Goal: Task Accomplishment & Management: Complete application form

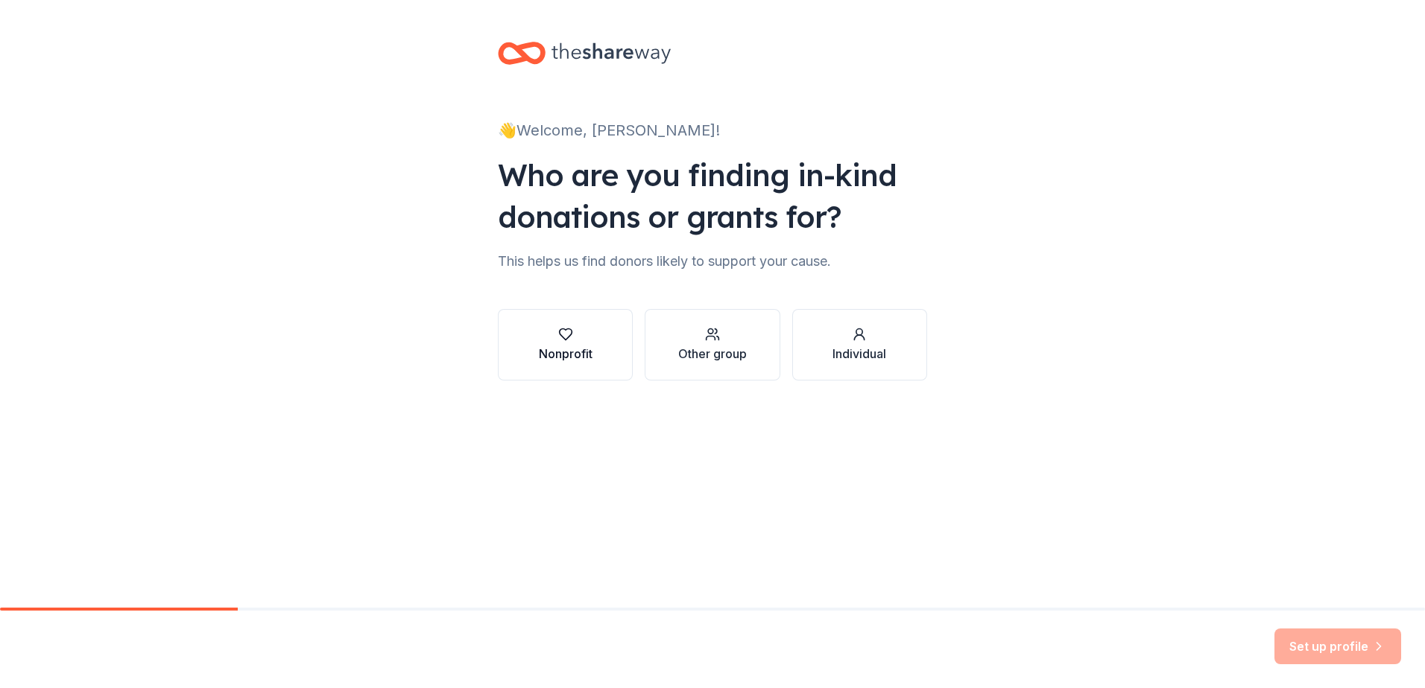
click at [622, 370] on button "Nonprofit" at bounding box center [565, 345] width 135 height 72
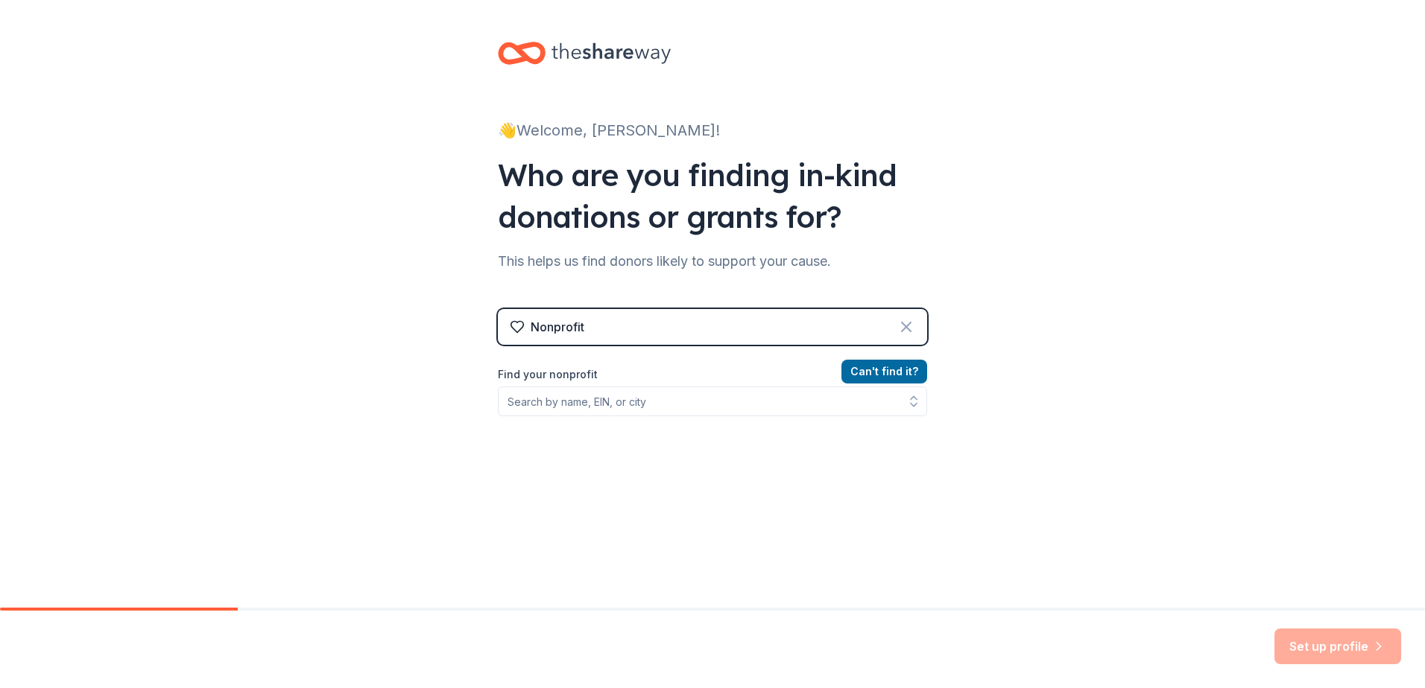
click at [897, 325] on icon at bounding box center [906, 327] width 18 height 18
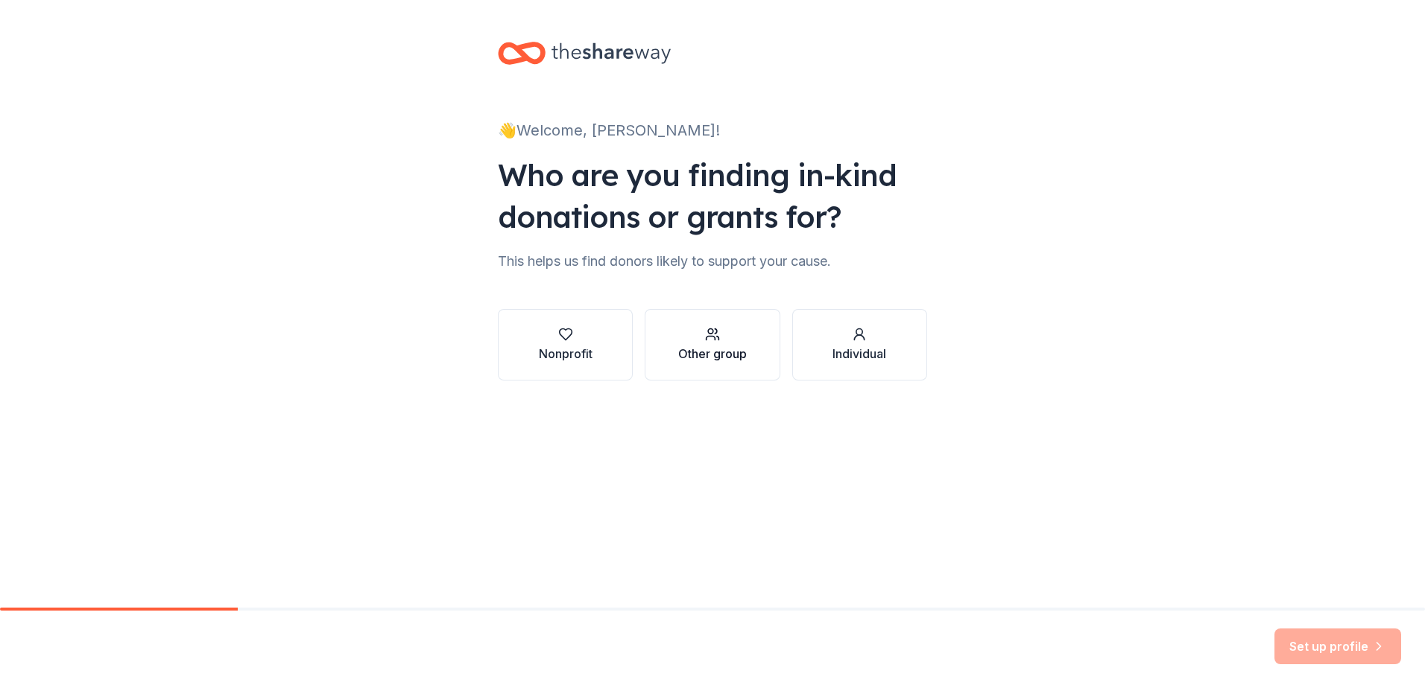
click at [779, 356] on button "Other group" at bounding box center [711, 345] width 135 height 72
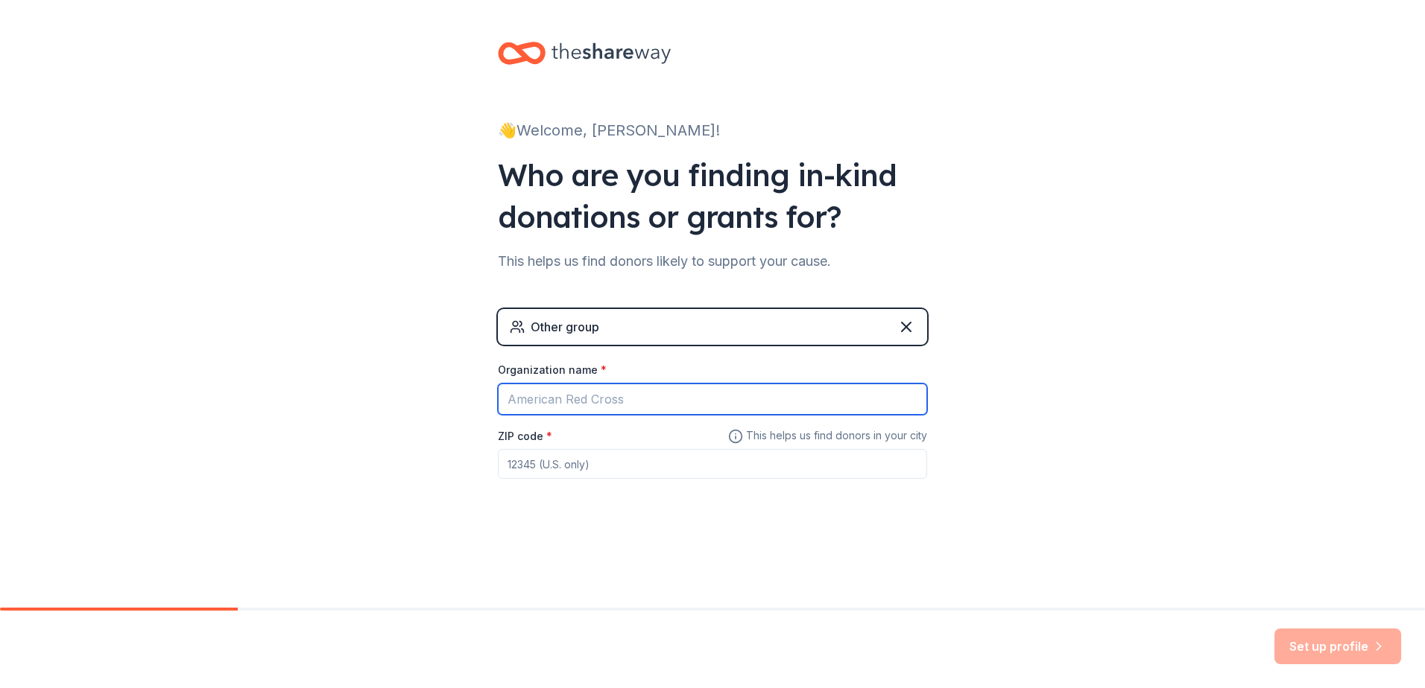
click at [706, 405] on input "Organization name *" at bounding box center [712, 399] width 429 height 31
type input "Penn Medicine"
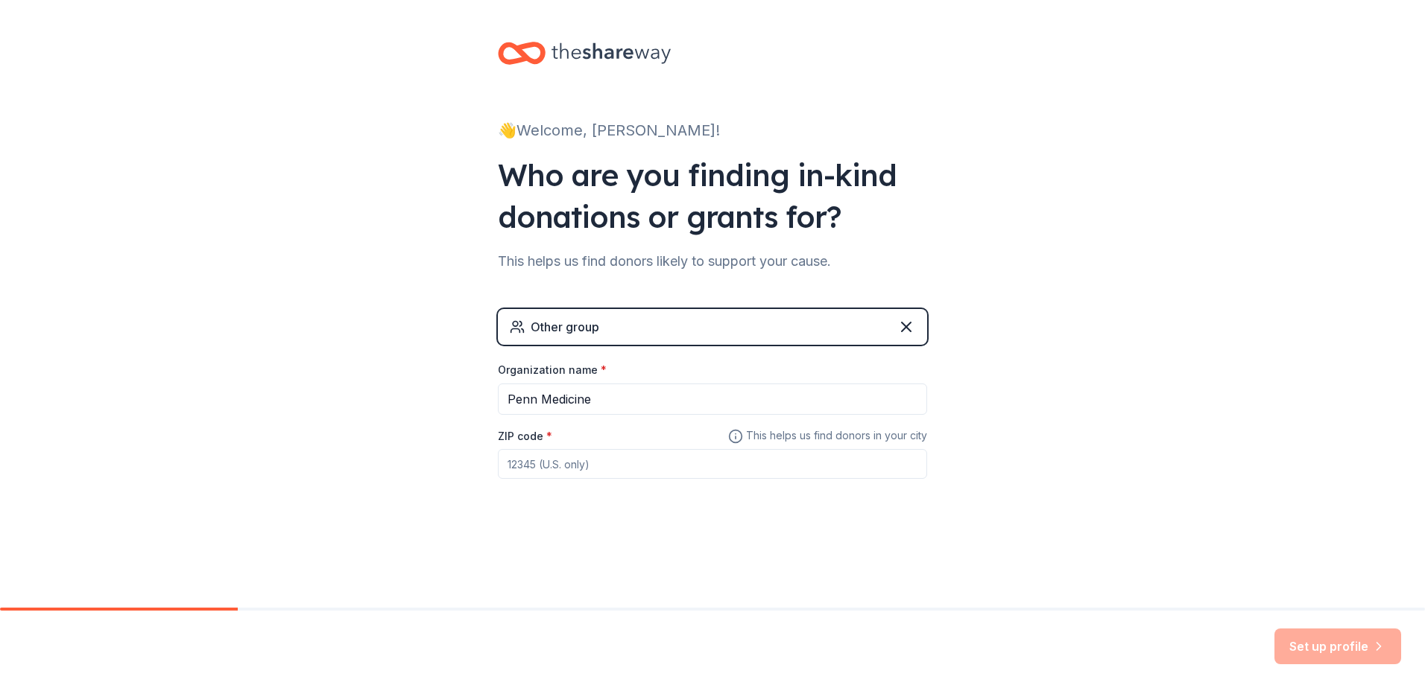
click at [574, 468] on input "ZIP code *" at bounding box center [712, 464] width 429 height 30
click at [673, 454] on input "19422" at bounding box center [712, 464] width 429 height 30
click at [663, 460] on input "19422" at bounding box center [712, 464] width 429 height 30
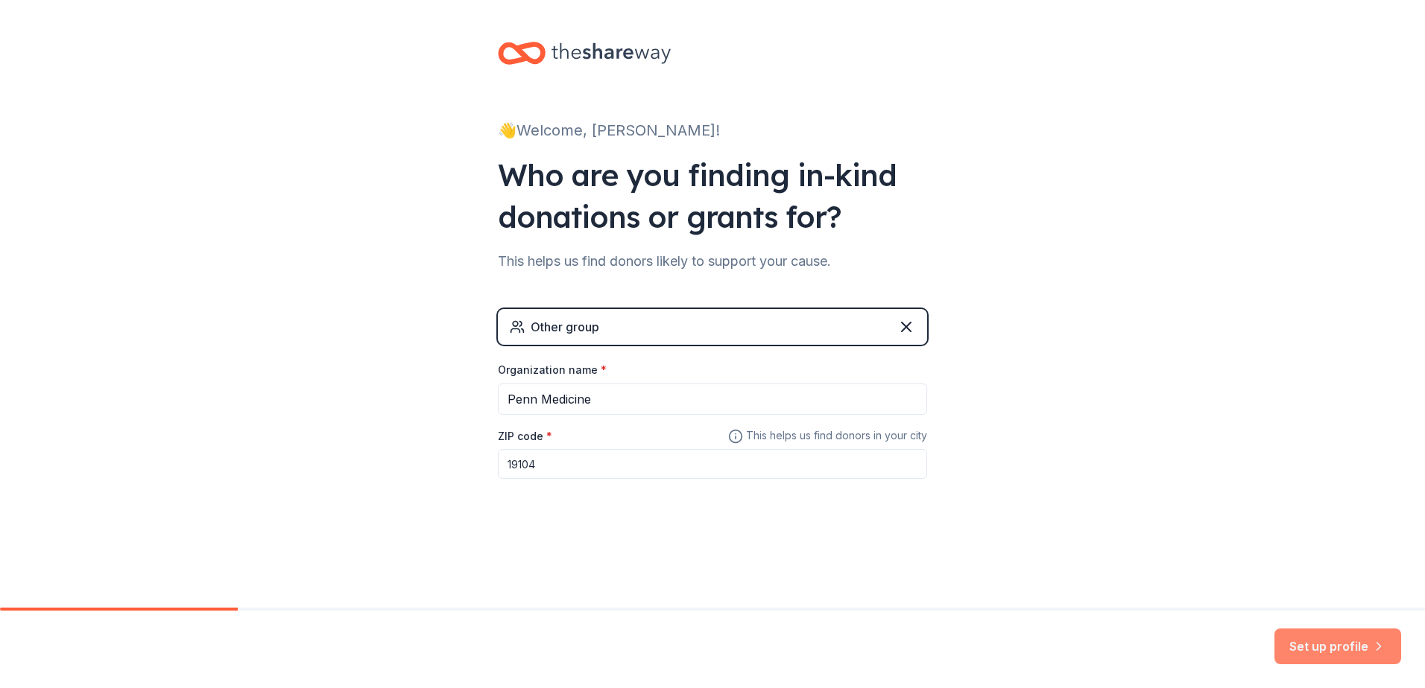
type input "19104"
click at [1316, 647] on button "Set up profile" at bounding box center [1337, 647] width 127 height 36
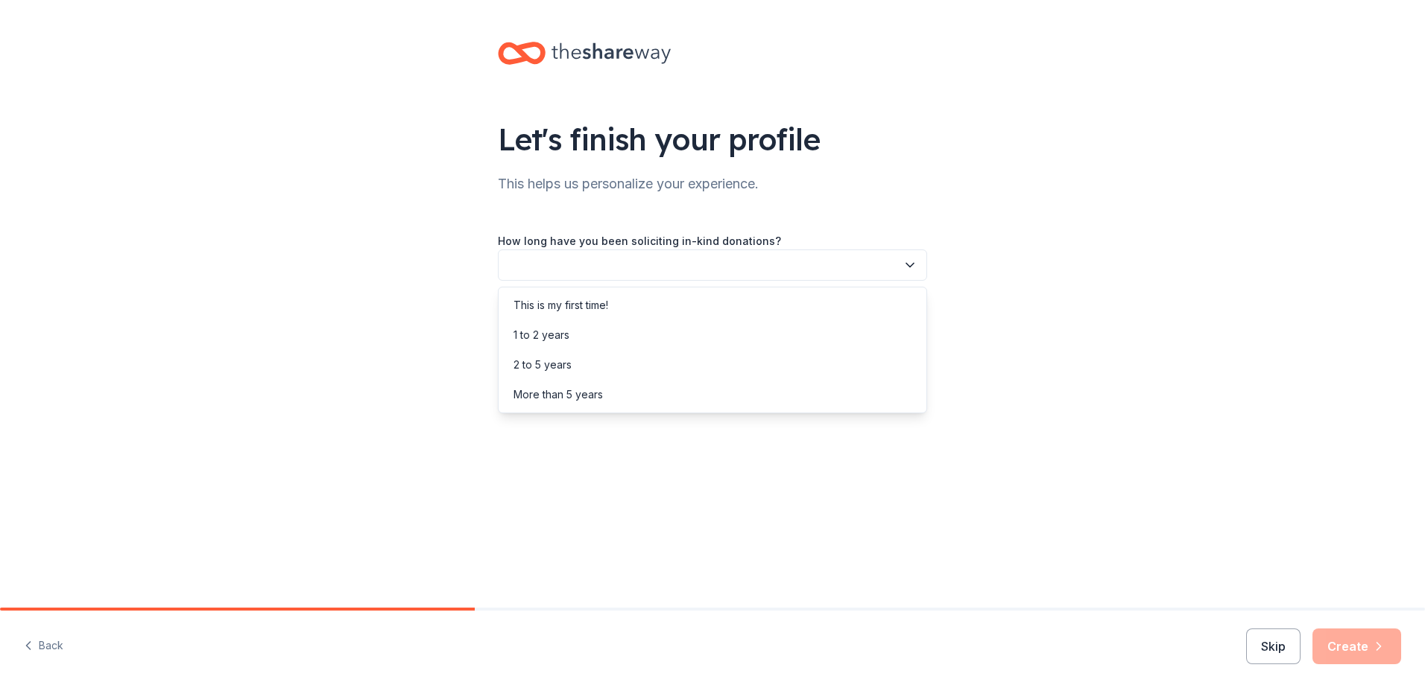
click at [710, 274] on button "button" at bounding box center [712, 265] width 429 height 31
click at [589, 313] on div "This is my first time!" at bounding box center [560, 306] width 95 height 18
click at [616, 328] on button "button" at bounding box center [712, 332] width 429 height 31
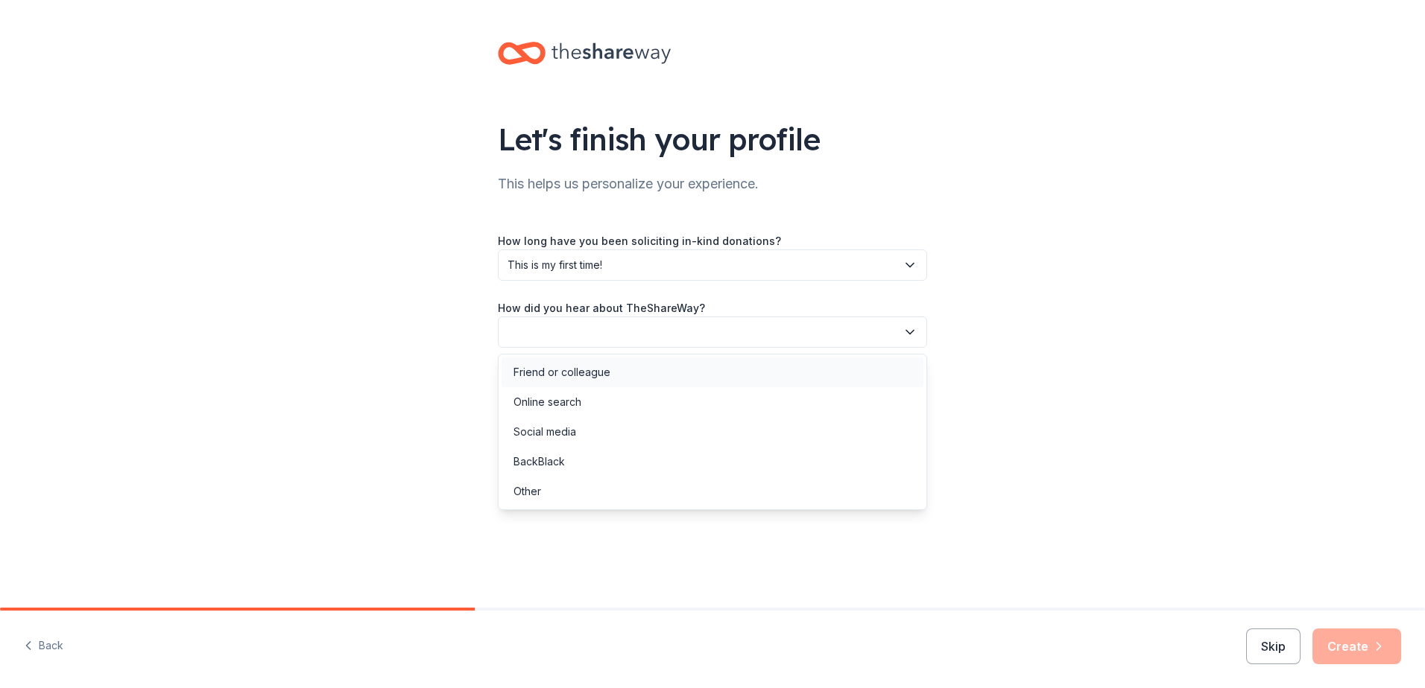
click at [592, 377] on div "Friend or colleague" at bounding box center [561, 373] width 97 height 18
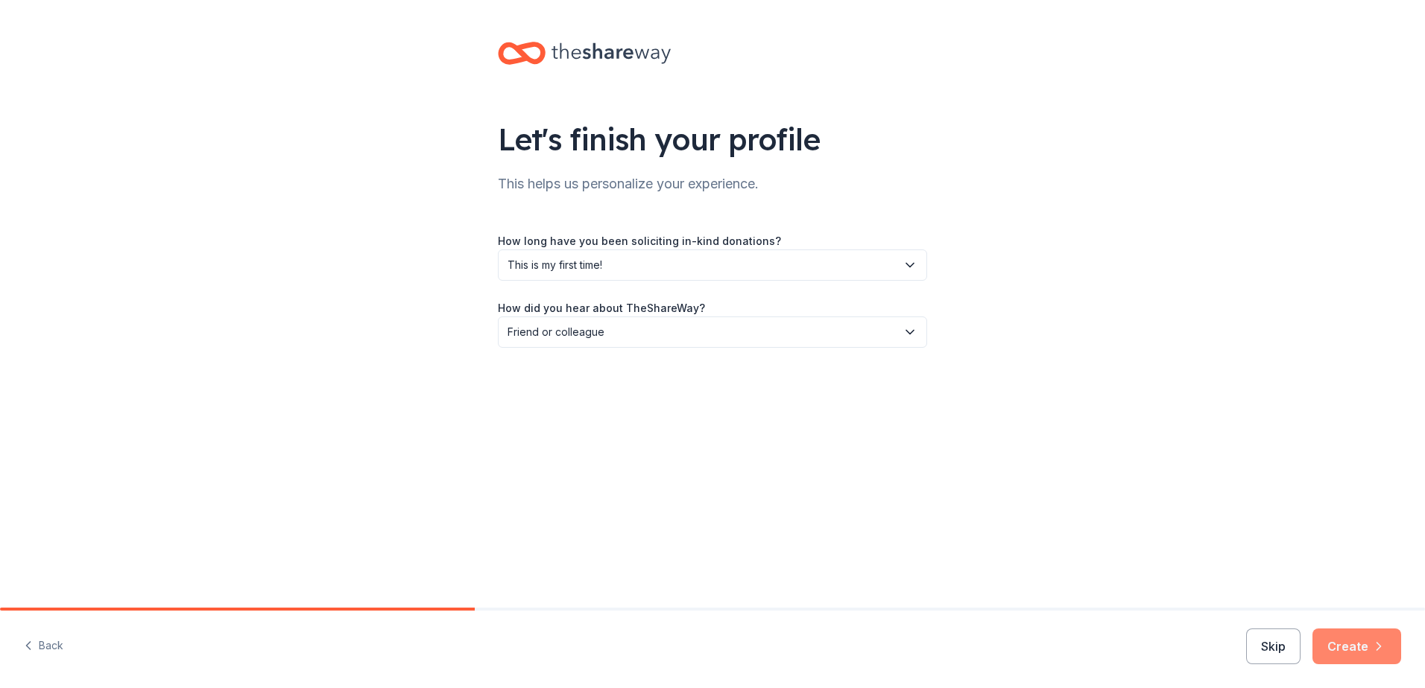
click at [1382, 651] on icon "button" at bounding box center [1378, 646] width 15 height 15
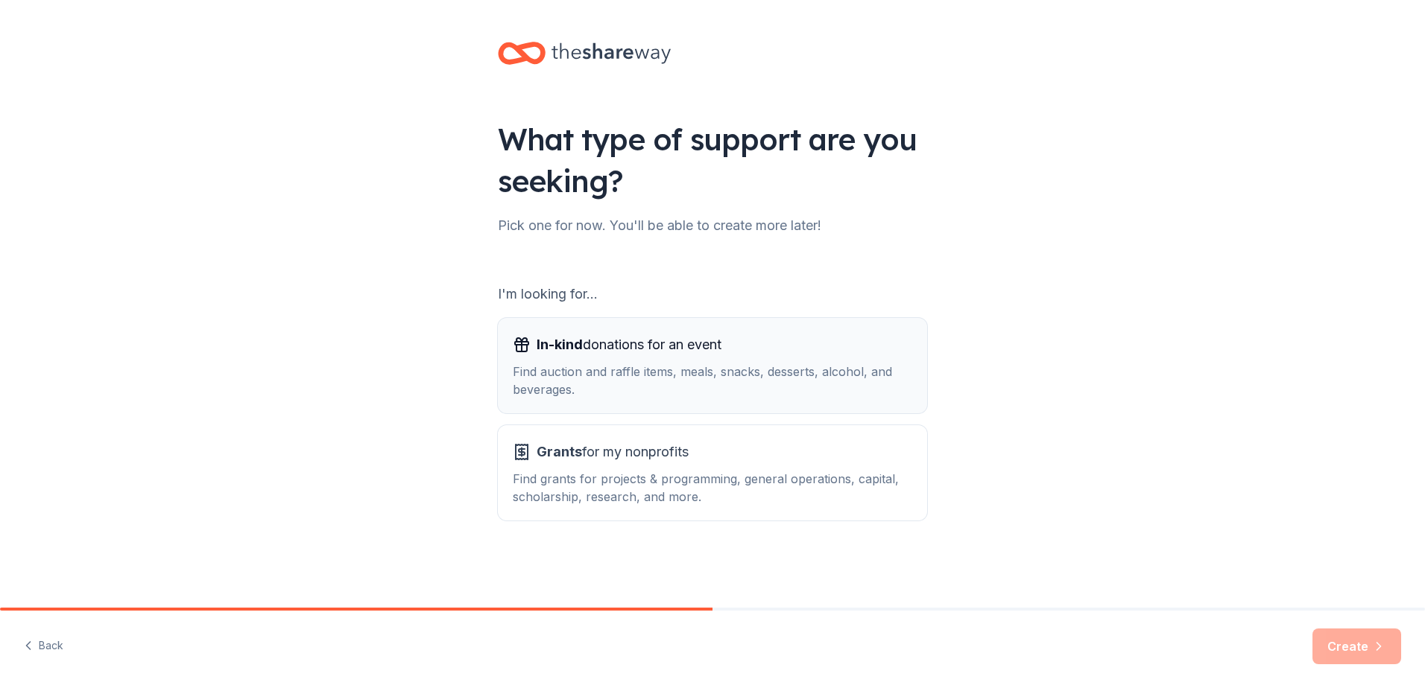
click at [621, 382] on div "Find auction and raffle items, meals, snacks, desserts, alcohol, and beverages." at bounding box center [712, 381] width 399 height 36
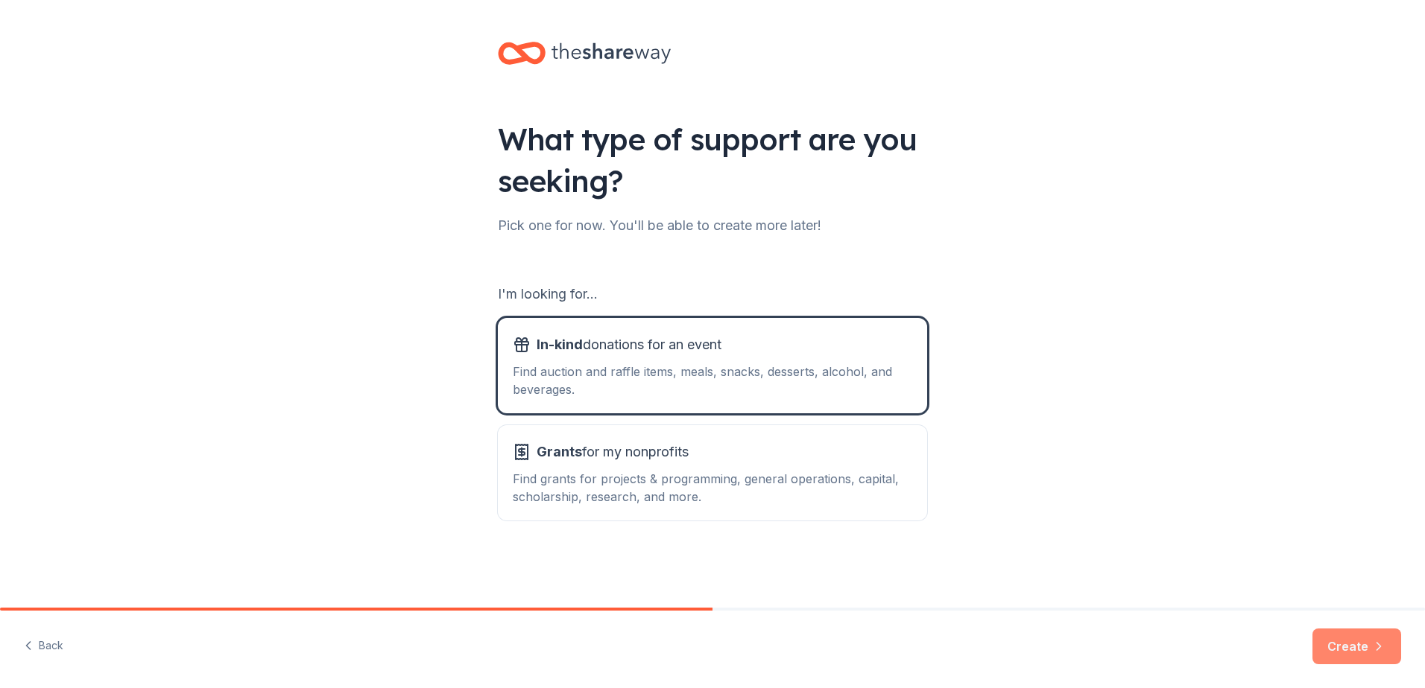
click at [1350, 640] on button "Create" at bounding box center [1356, 647] width 89 height 36
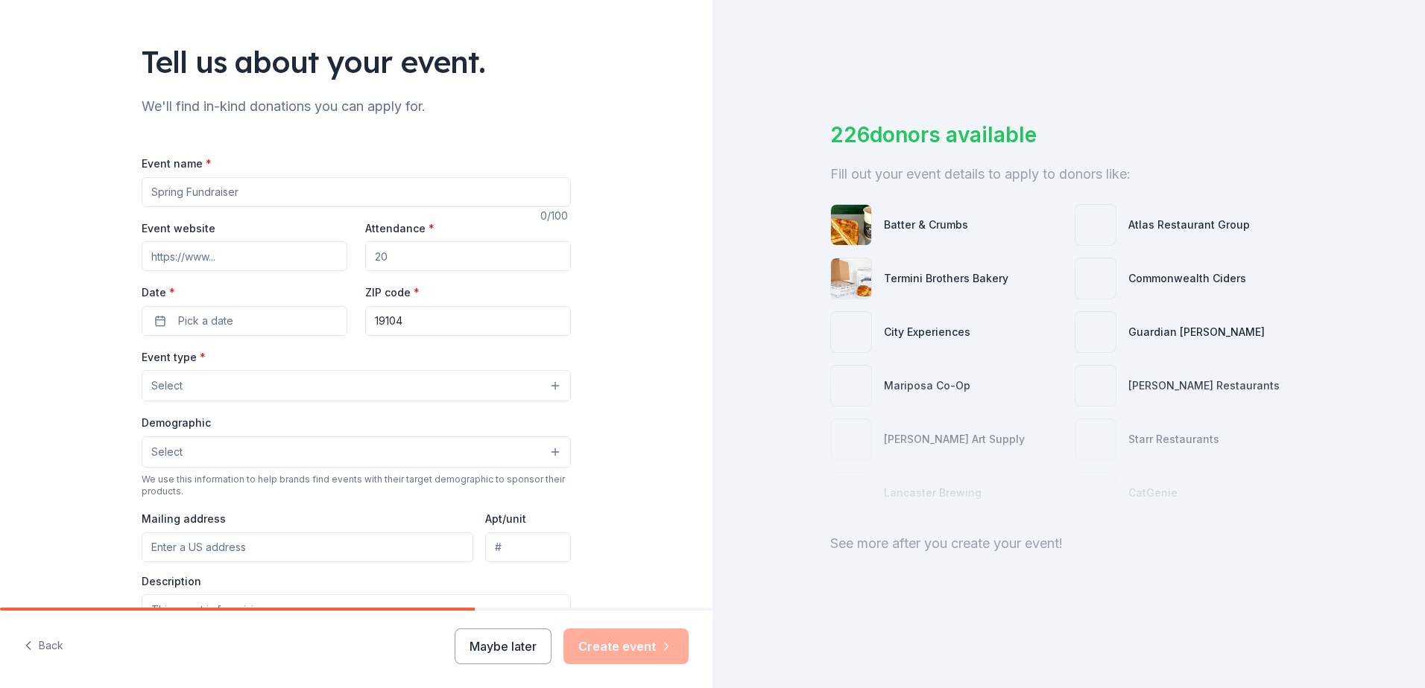
scroll to position [149, 0]
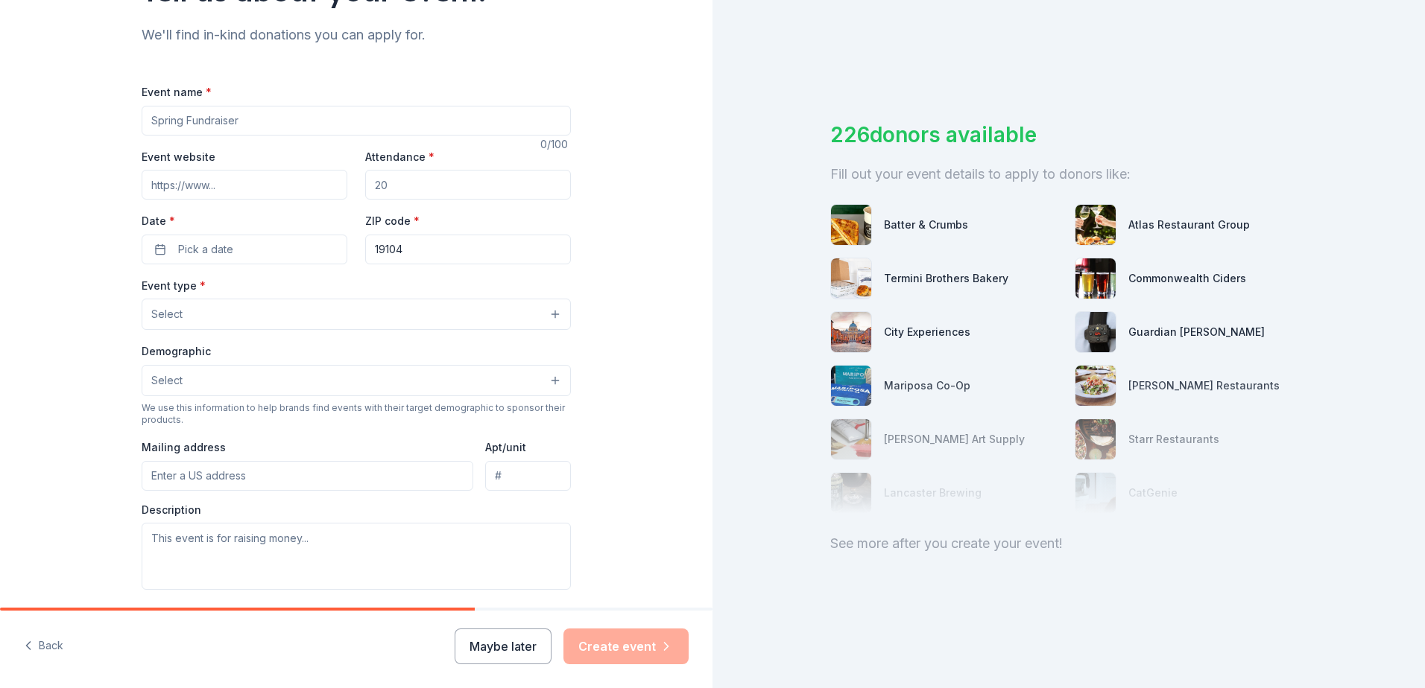
click at [262, 125] on input "Event name *" at bounding box center [356, 121] width 429 height 30
click at [203, 178] on input "Event website" at bounding box center [245, 185] width 206 height 30
click at [503, 195] on input "Attendance *" at bounding box center [468, 185] width 206 height 30
click at [262, 251] on button "Pick a date" at bounding box center [245, 250] width 206 height 30
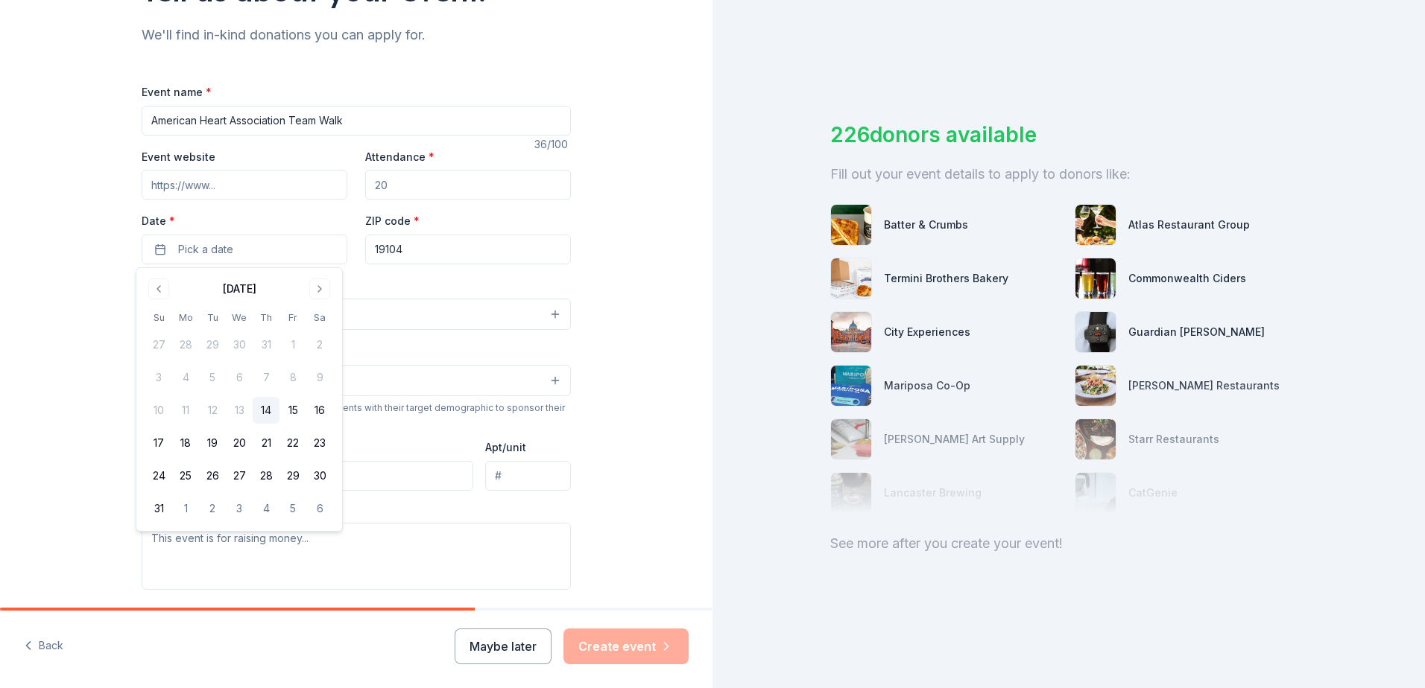
click at [378, 119] on input "American Heart Association Team Walk" at bounding box center [356, 121] width 429 height 30
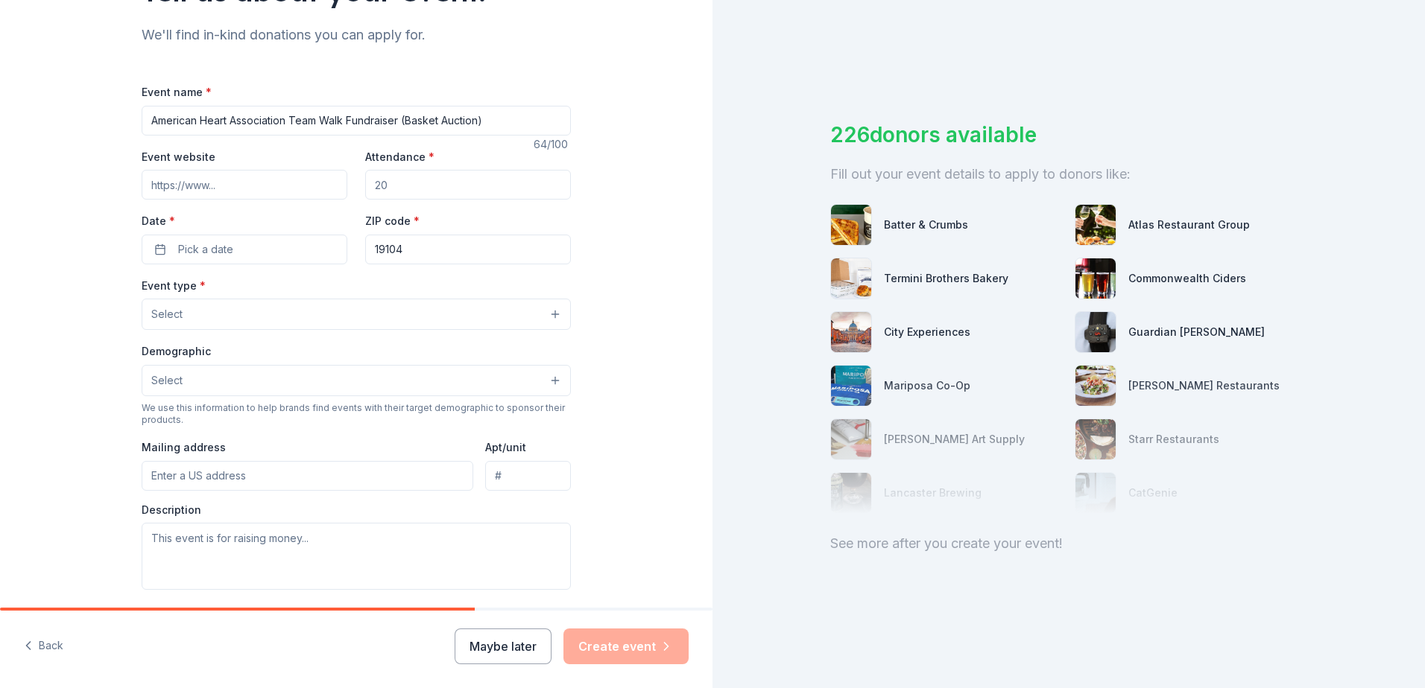
type input "American Heart Association Team Walk Fundraiser (Basket Auction)"
click at [393, 184] on input "Attendance *" at bounding box center [468, 185] width 206 height 30
type input "100"
click at [207, 248] on span "Pick a date" at bounding box center [205, 250] width 55 height 18
click at [319, 291] on button "Go to next month" at bounding box center [319, 289] width 21 height 21
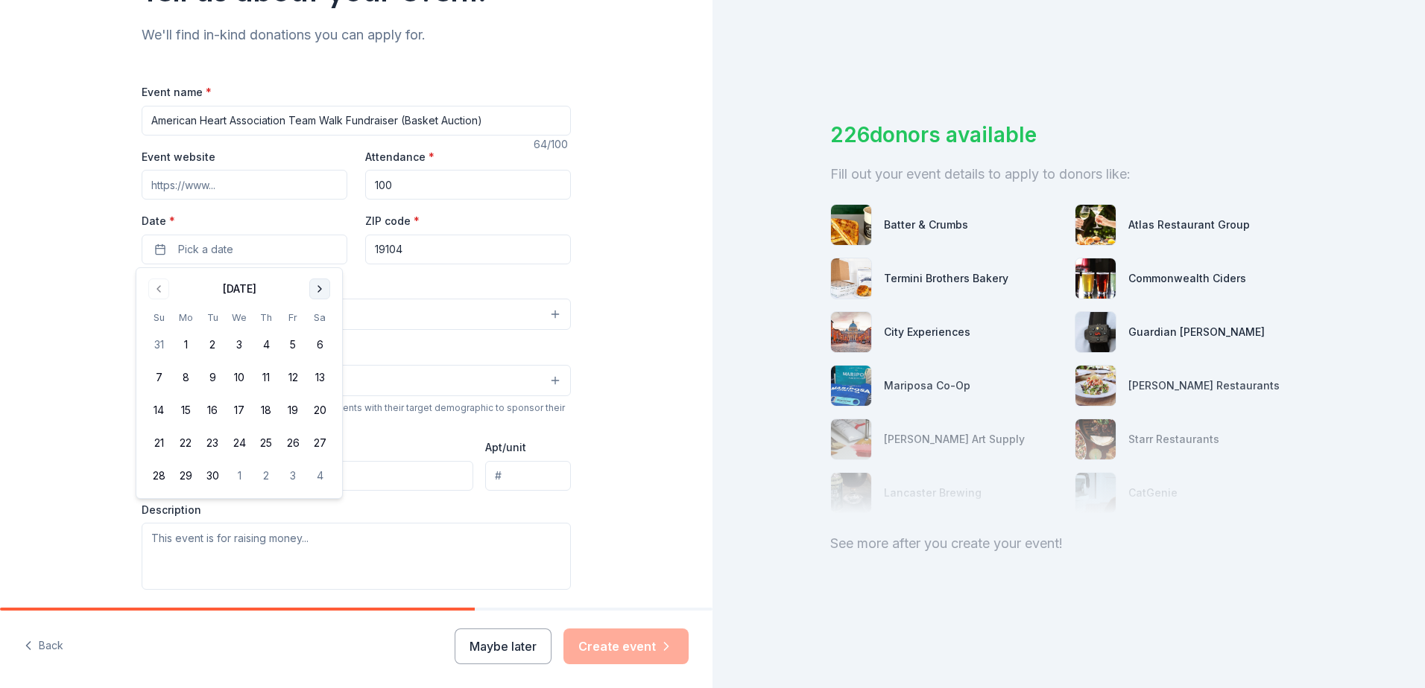
click at [319, 291] on button "Go to next month" at bounding box center [319, 289] width 21 height 21
click at [177, 376] on button "3" at bounding box center [185, 377] width 27 height 27
click at [156, 287] on button "Go to previous month" at bounding box center [158, 289] width 21 height 21
click at [184, 436] on button "20" at bounding box center [185, 443] width 27 height 27
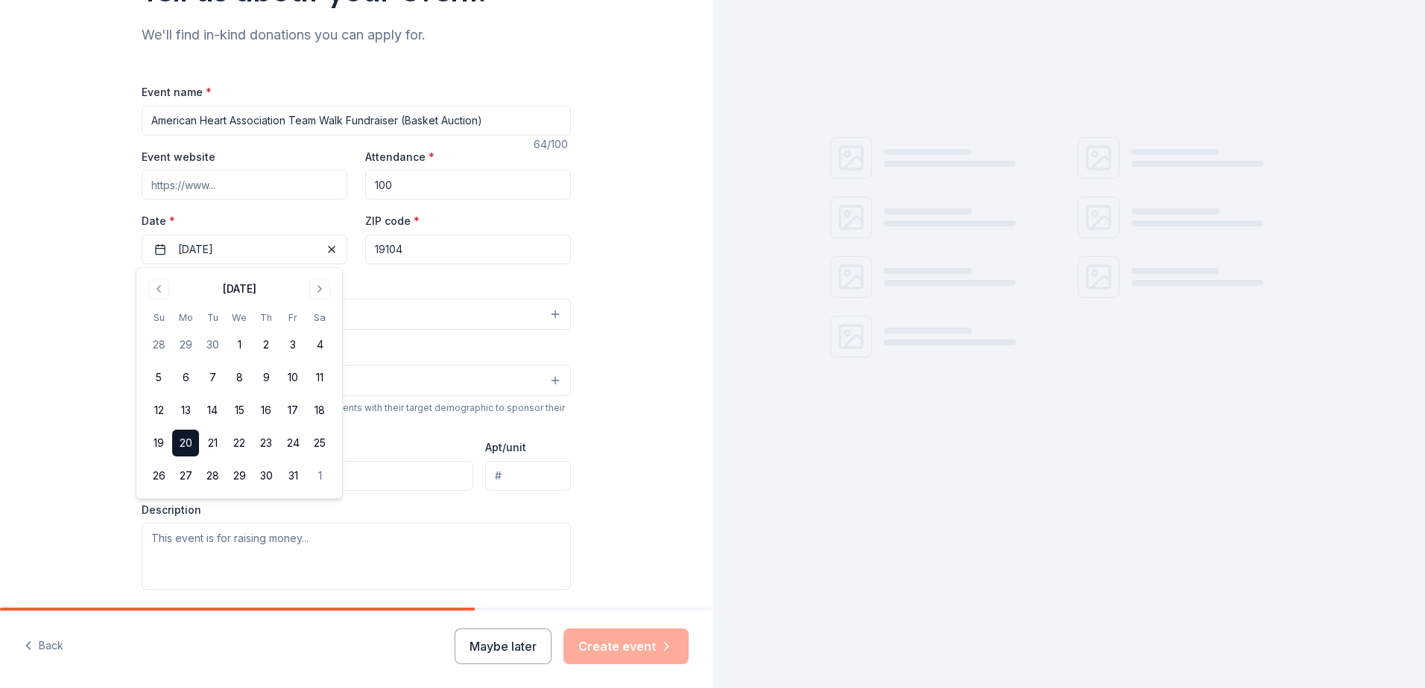
click at [89, 405] on div "Tell us about your event. We'll find in-kind donations you can apply for. Event…" at bounding box center [356, 347] width 712 height 992
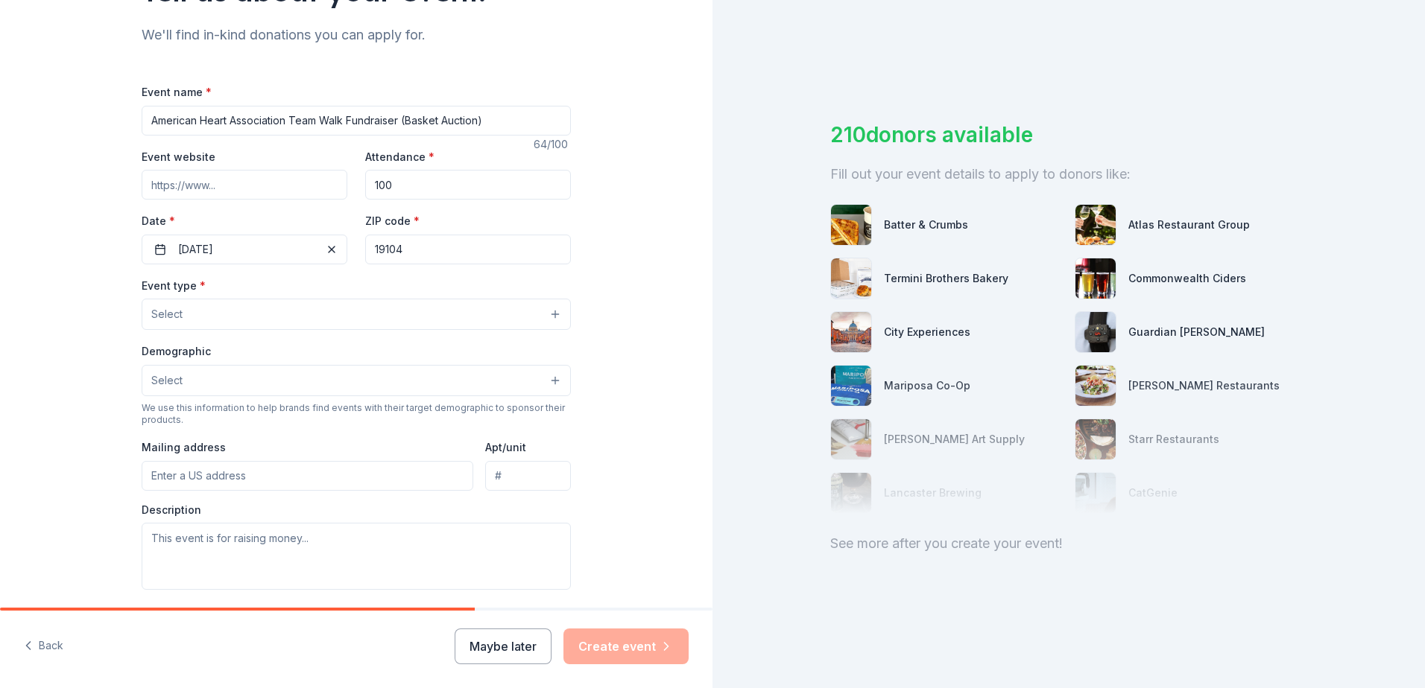
click at [387, 325] on button "Select" at bounding box center [356, 314] width 429 height 31
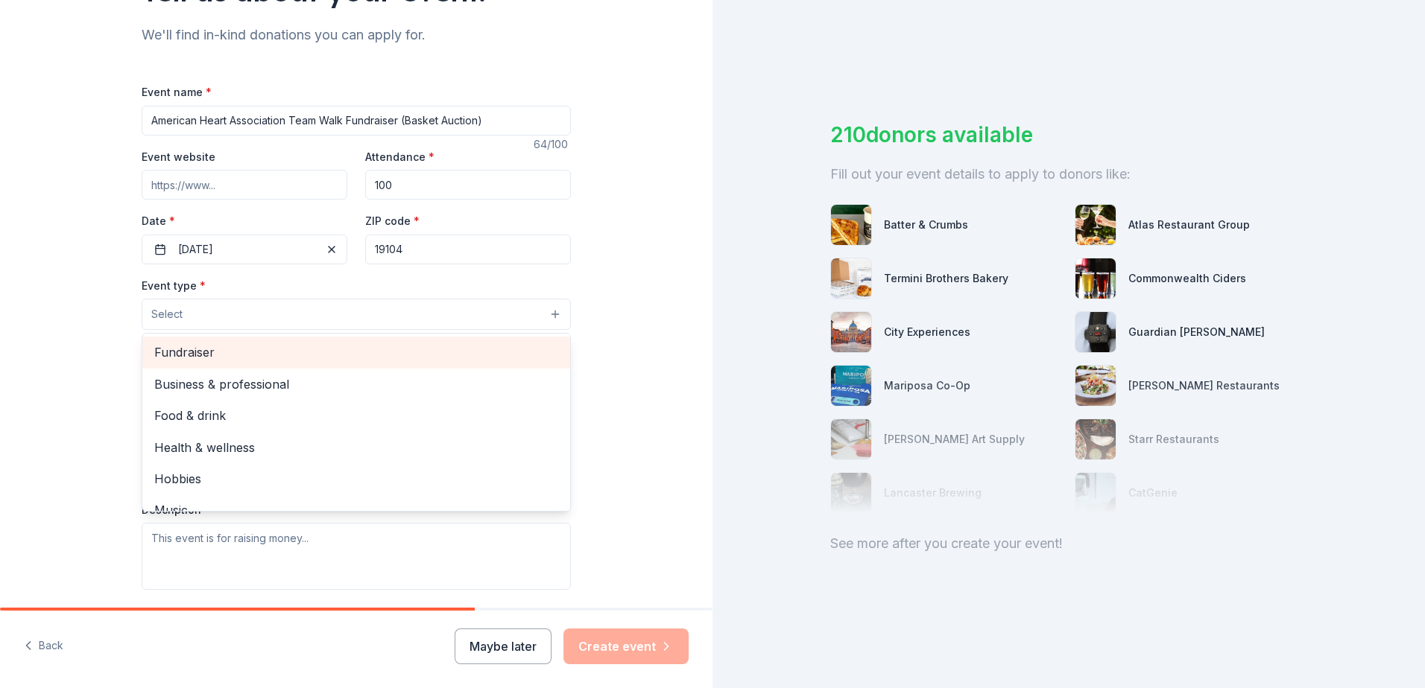
click at [240, 348] on span "Fundraiser" at bounding box center [356, 352] width 404 height 19
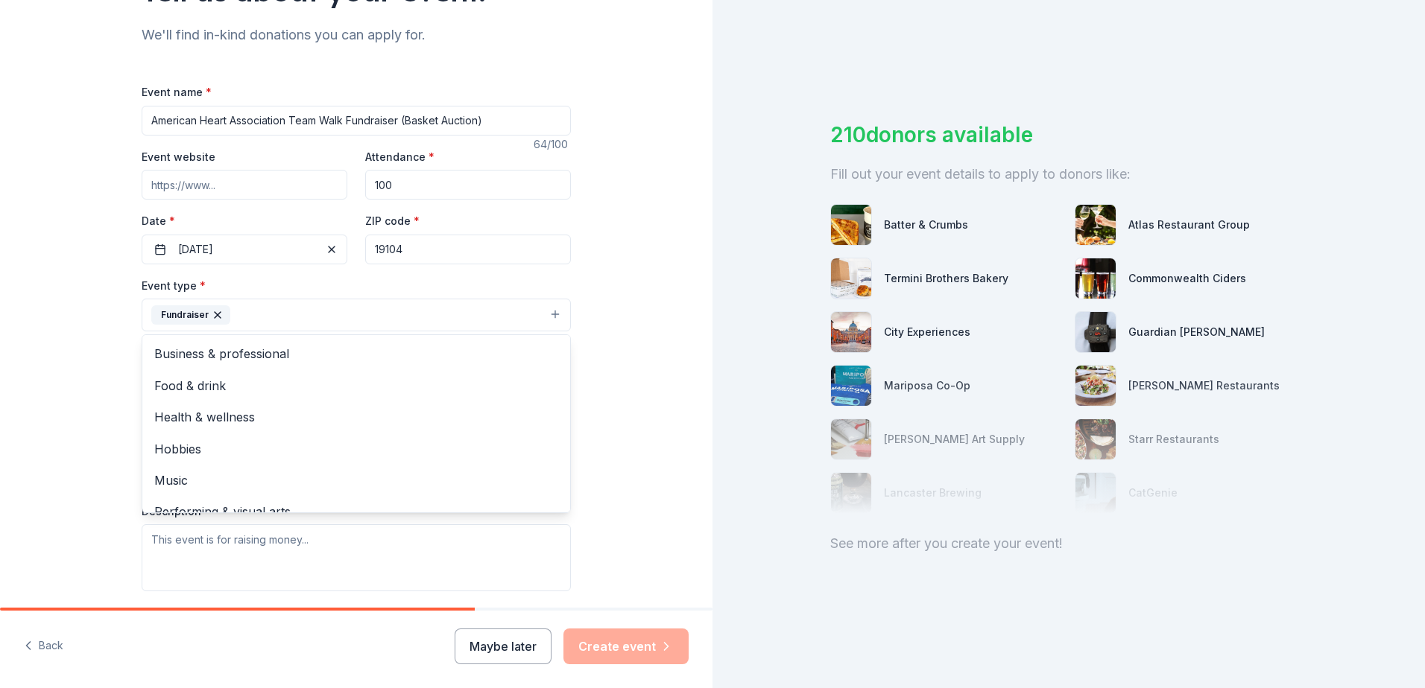
click at [106, 427] on div "Tell us about your event. We'll find in-kind donations you can apply for. Event…" at bounding box center [356, 347] width 712 height 993
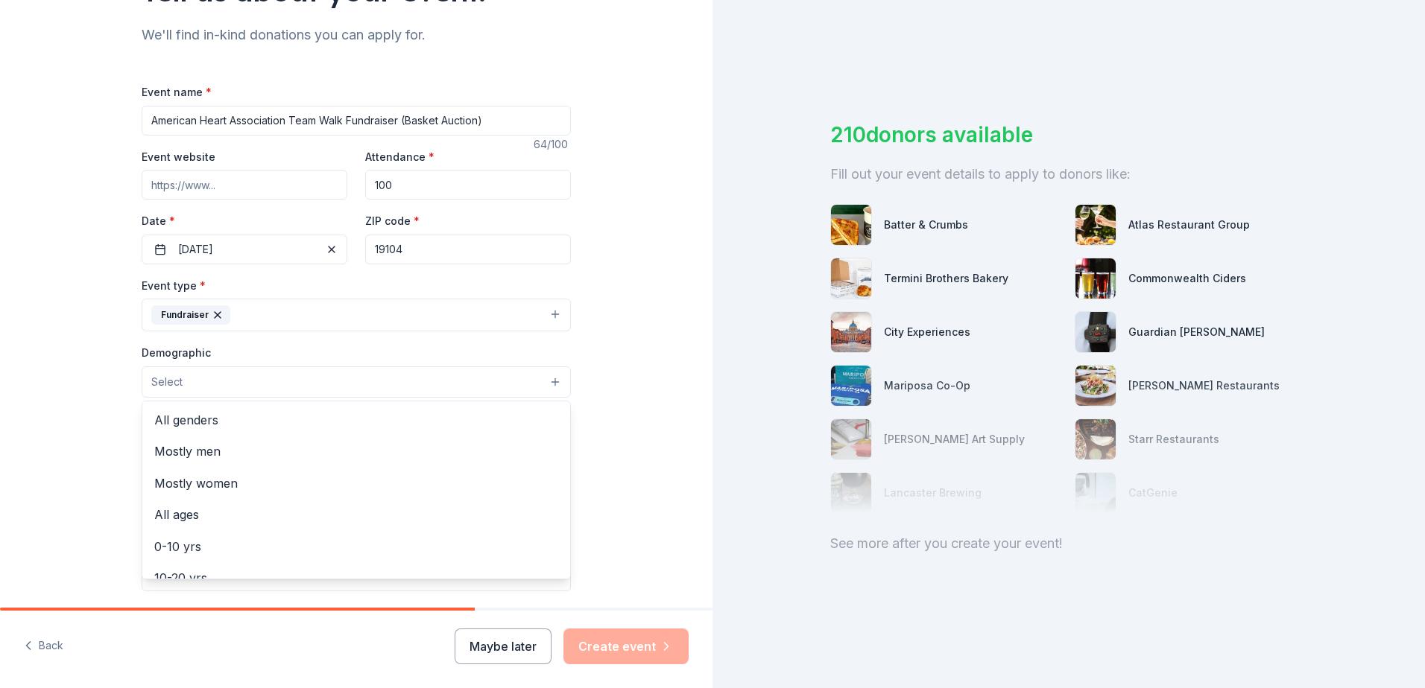
click at [241, 380] on button "Select" at bounding box center [356, 382] width 429 height 31
click at [227, 418] on span "All genders" at bounding box center [356, 420] width 404 height 19
click at [22, 444] on div "Tell us about your event. We'll find in-kind donations you can apply for. Event…" at bounding box center [356, 348] width 712 height 995
click at [203, 481] on input "Mailing address" at bounding box center [308, 479] width 332 height 30
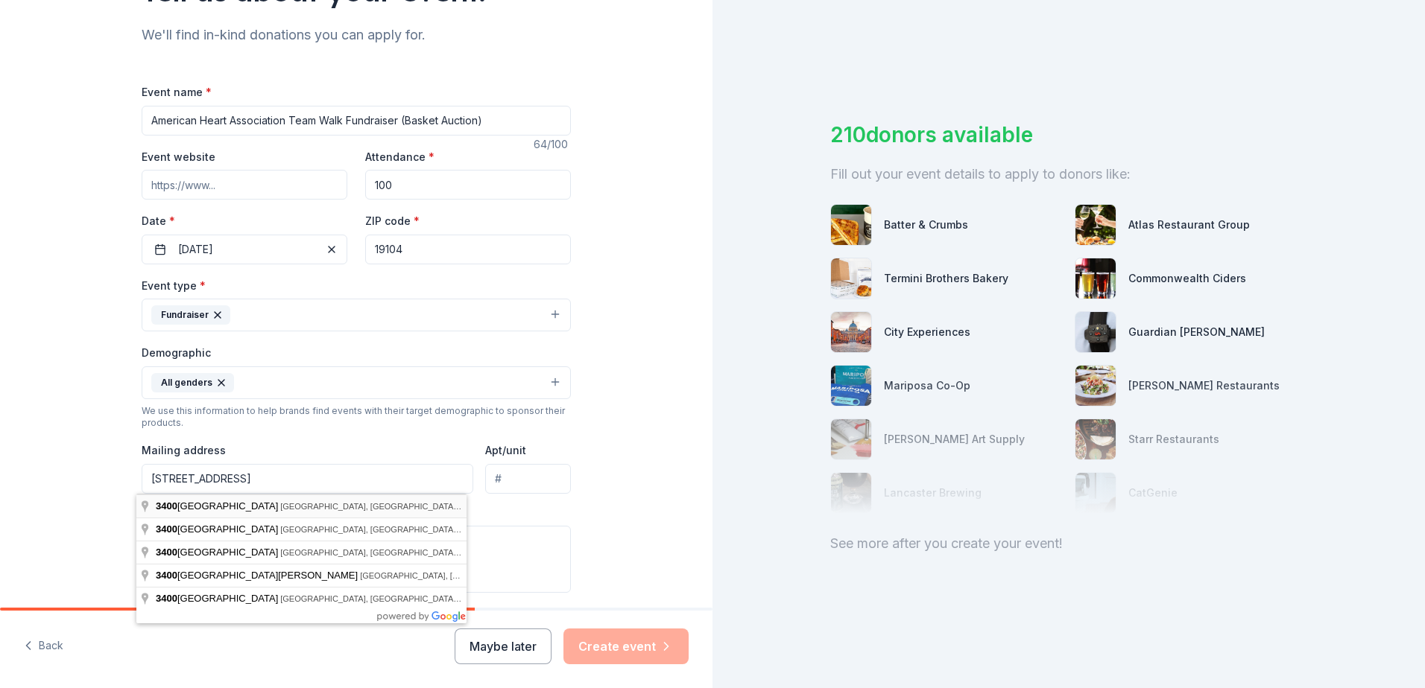
type input "3400 Civic Center Boulevard, Philadelphia, PA, 19104"
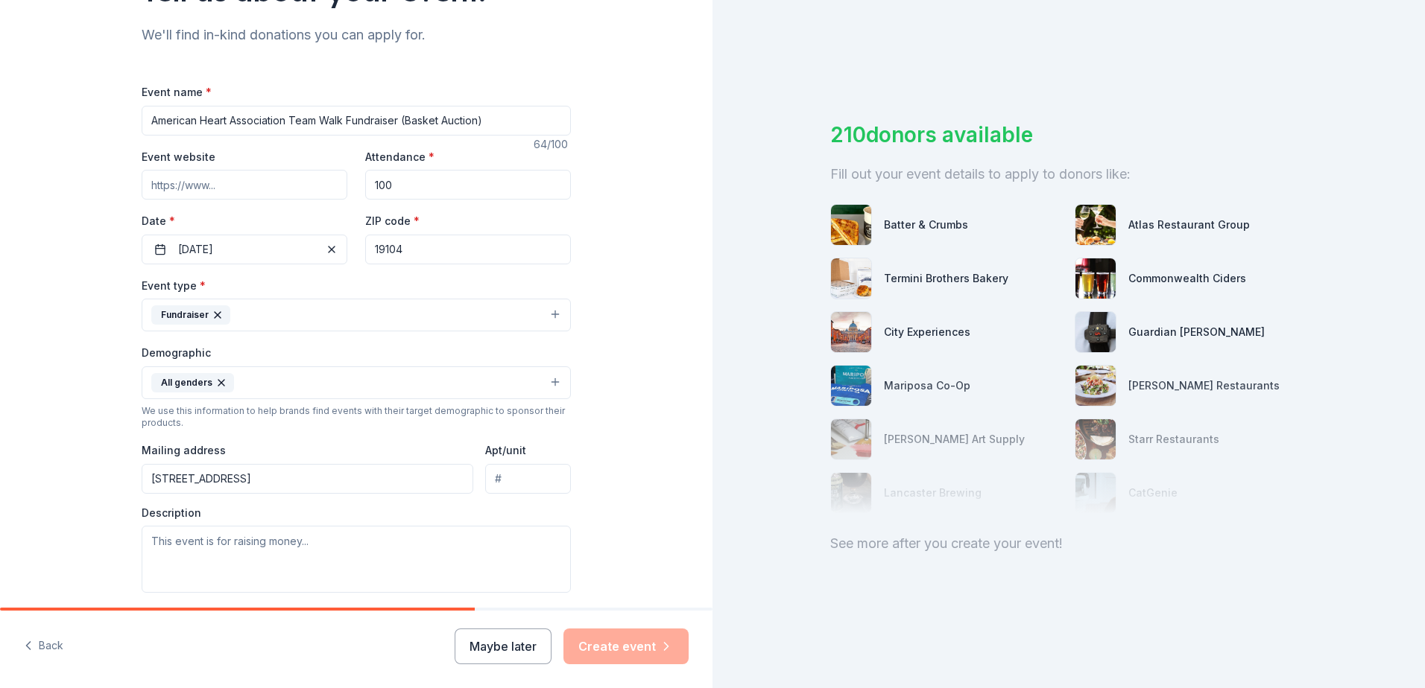
click at [539, 490] on input "Apt/unit" at bounding box center [528, 479] width 86 height 30
type input "2-117E"
click at [373, 568] on textarea at bounding box center [356, 559] width 429 height 67
type textarea "W"
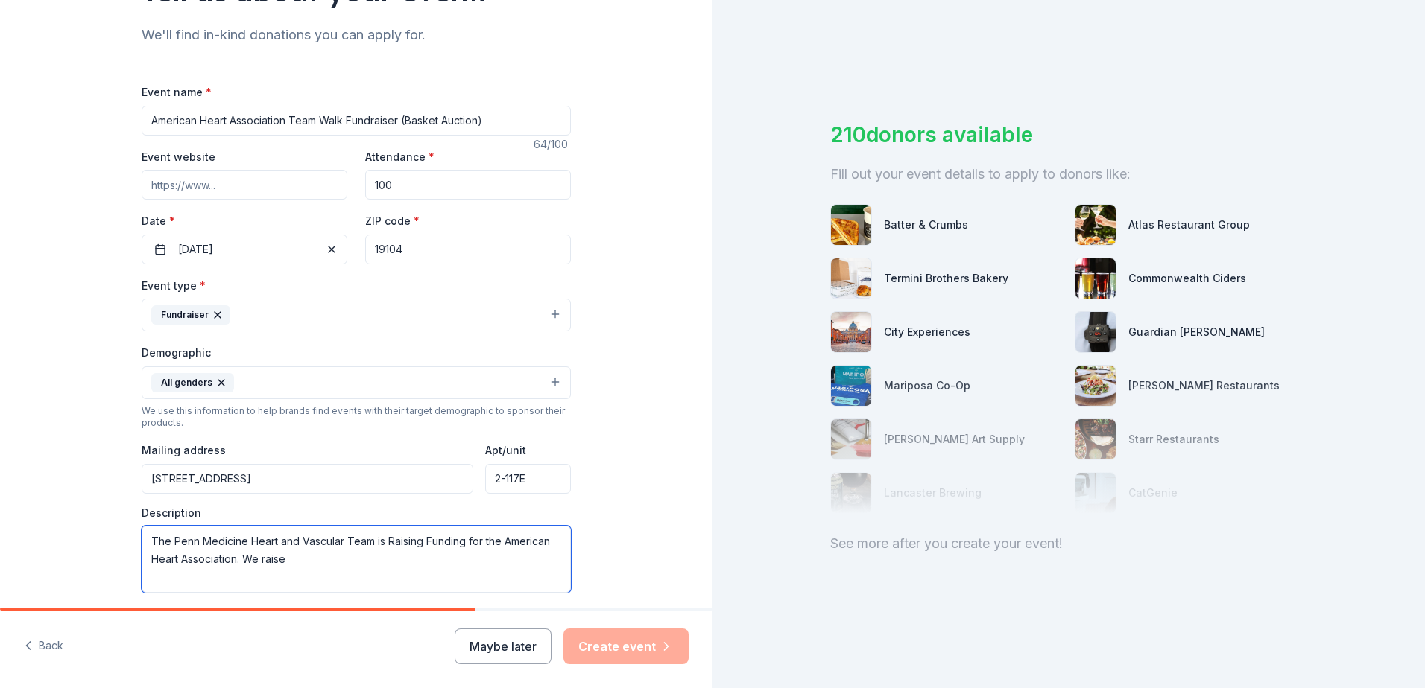
click at [428, 545] on textarea "The Penn Medicine Heart and Vascular Team is Raising Funding for the American H…" at bounding box center [356, 559] width 429 height 67
drag, startPoint x: 288, startPoint y: 566, endPoint x: 142, endPoint y: 530, distance: 150.5
click at [142, 530] on textarea "The Penn Medicine Heart and Vascular Team is Raising Funding for the American H…" at bounding box center [356, 559] width 429 height 67
paste textarea "We are reaching out to invite your support for our upcoming Silent Auction, whi…"
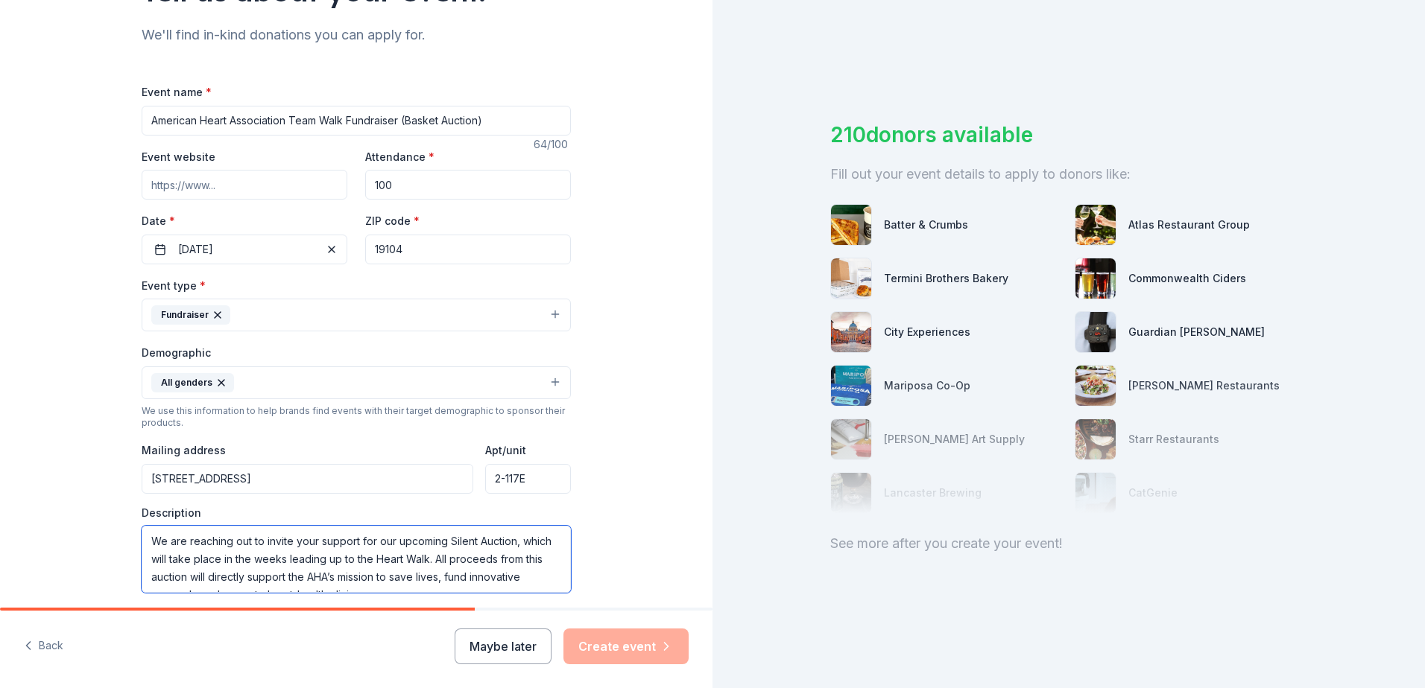
scroll to position [10, 0]
type textarea "We are reaching out to invite your support for our upcoming Silent Auction, whi…"
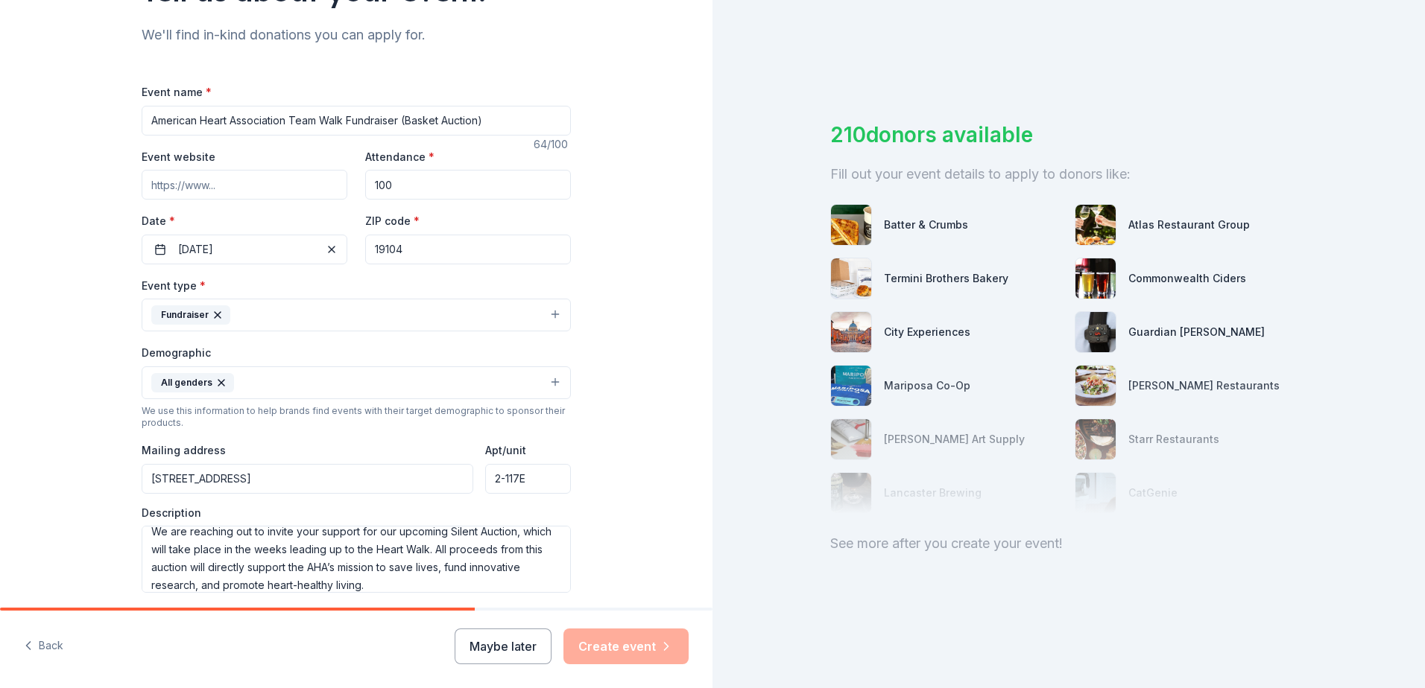
click at [149, 123] on input "American Heart Association Team Walk Fundraiser (Basket Auction)" at bounding box center [356, 121] width 429 height 30
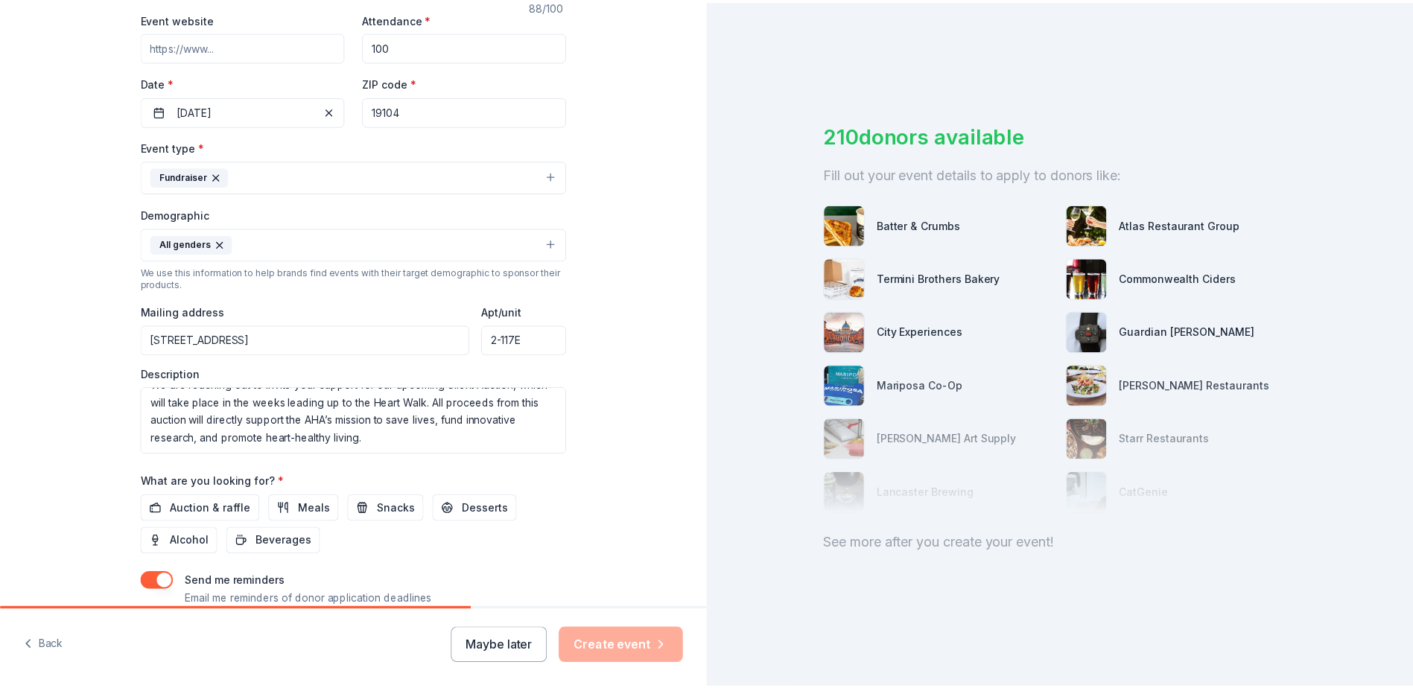
scroll to position [387, 0]
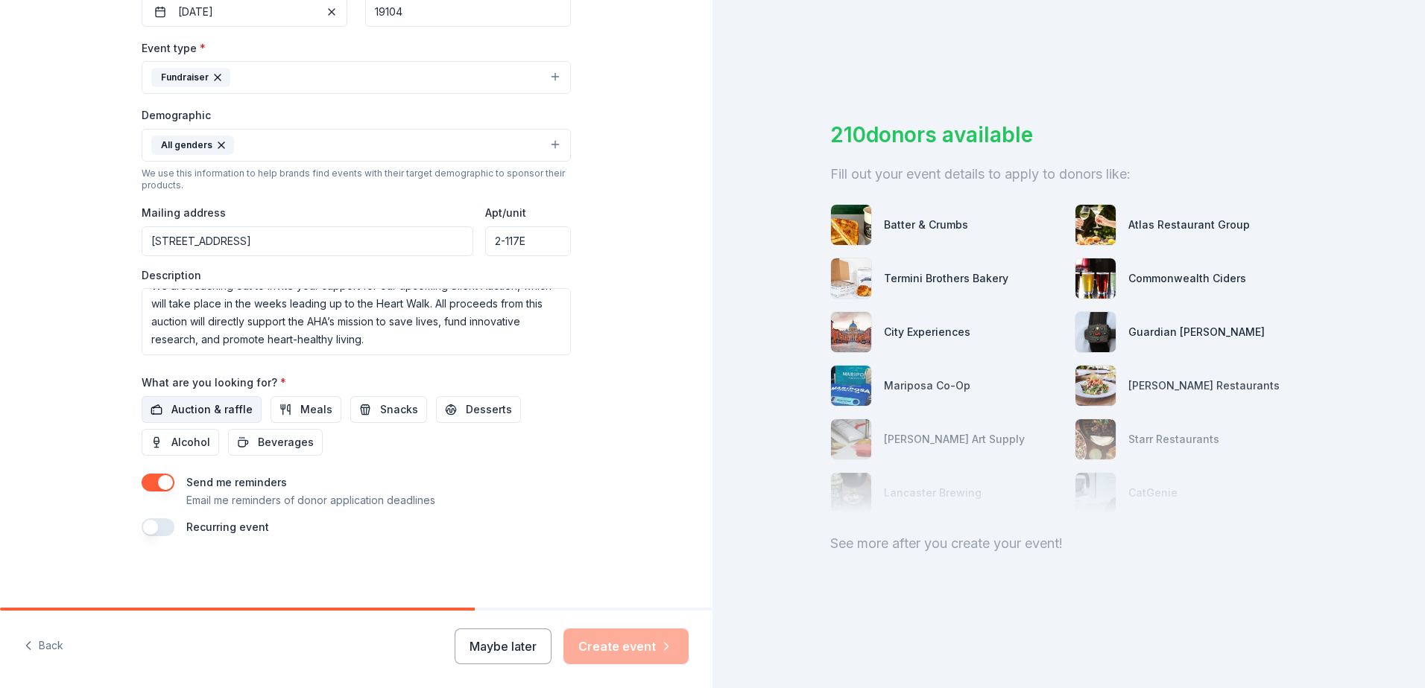
type input "Penn Heart and Vascular American Heart Association Team Walk Fundraiser (Basket…"
click at [213, 409] on span "Auction & raffle" at bounding box center [211, 410] width 81 height 18
click at [609, 637] on button "Create event" at bounding box center [625, 647] width 125 height 36
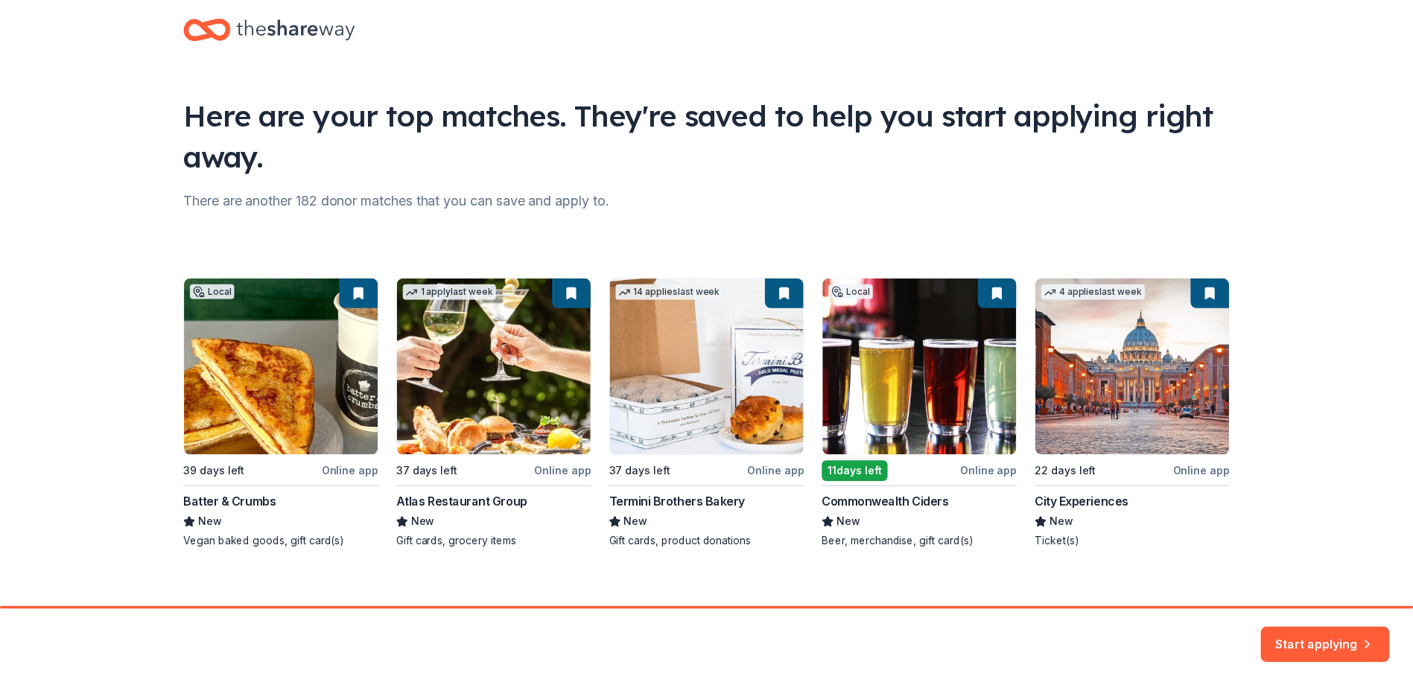
scroll to position [39, 0]
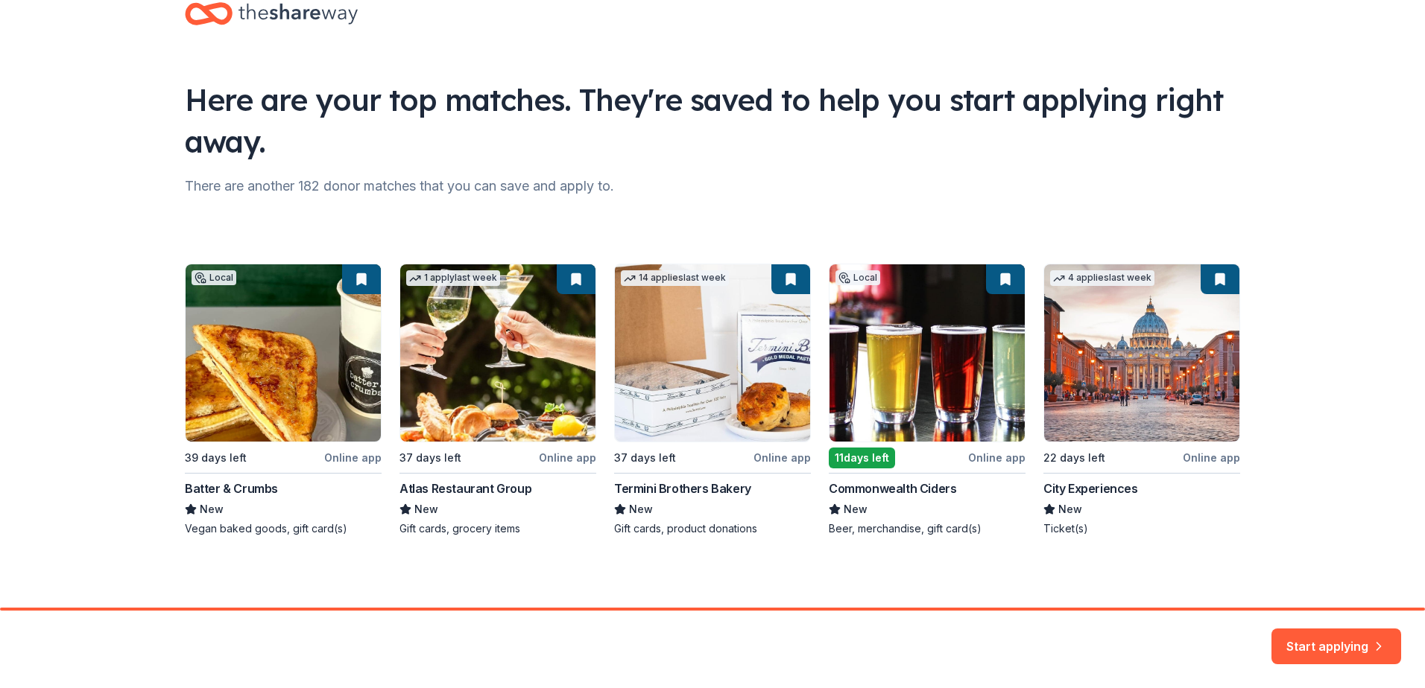
click at [336, 422] on div "Local 39 days left Online app Batter & Crumbs New Vegan baked goods, gift card(…" at bounding box center [712, 400] width 1055 height 273
click at [1341, 639] on button "Start applying" at bounding box center [1336, 638] width 130 height 36
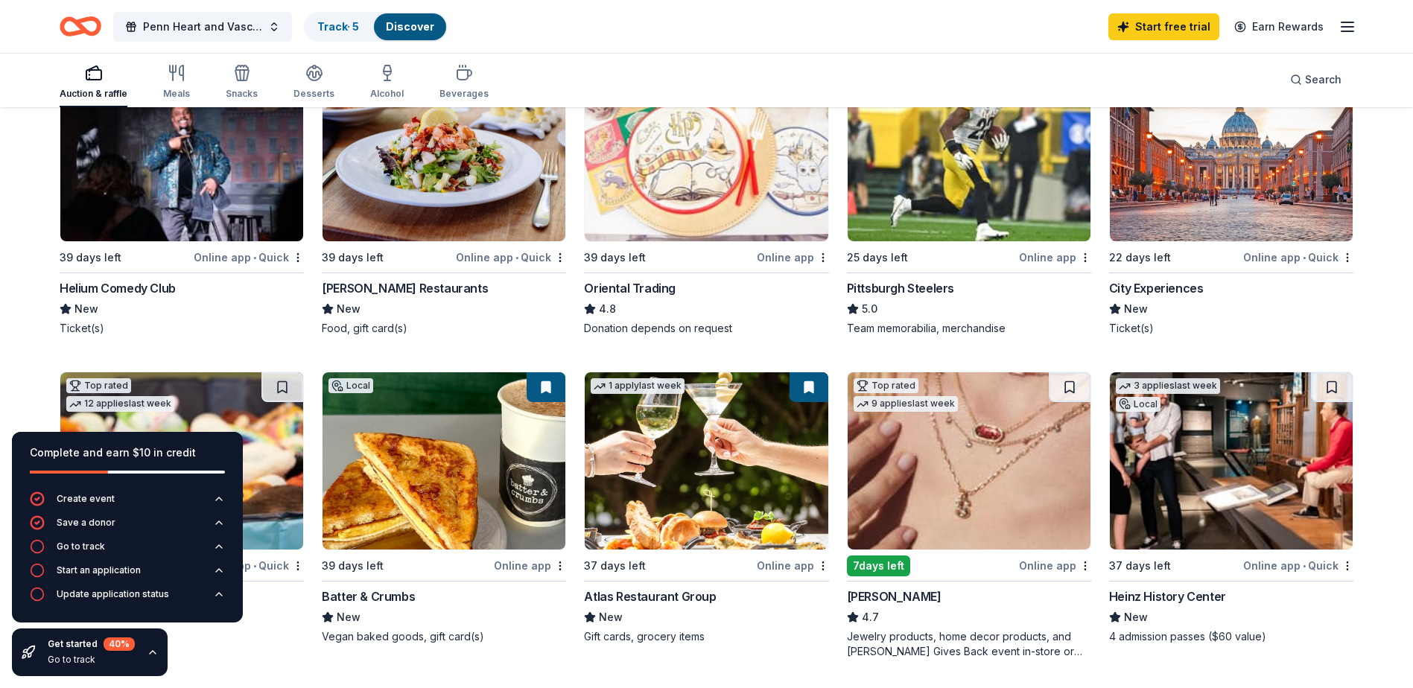
scroll to position [149, 0]
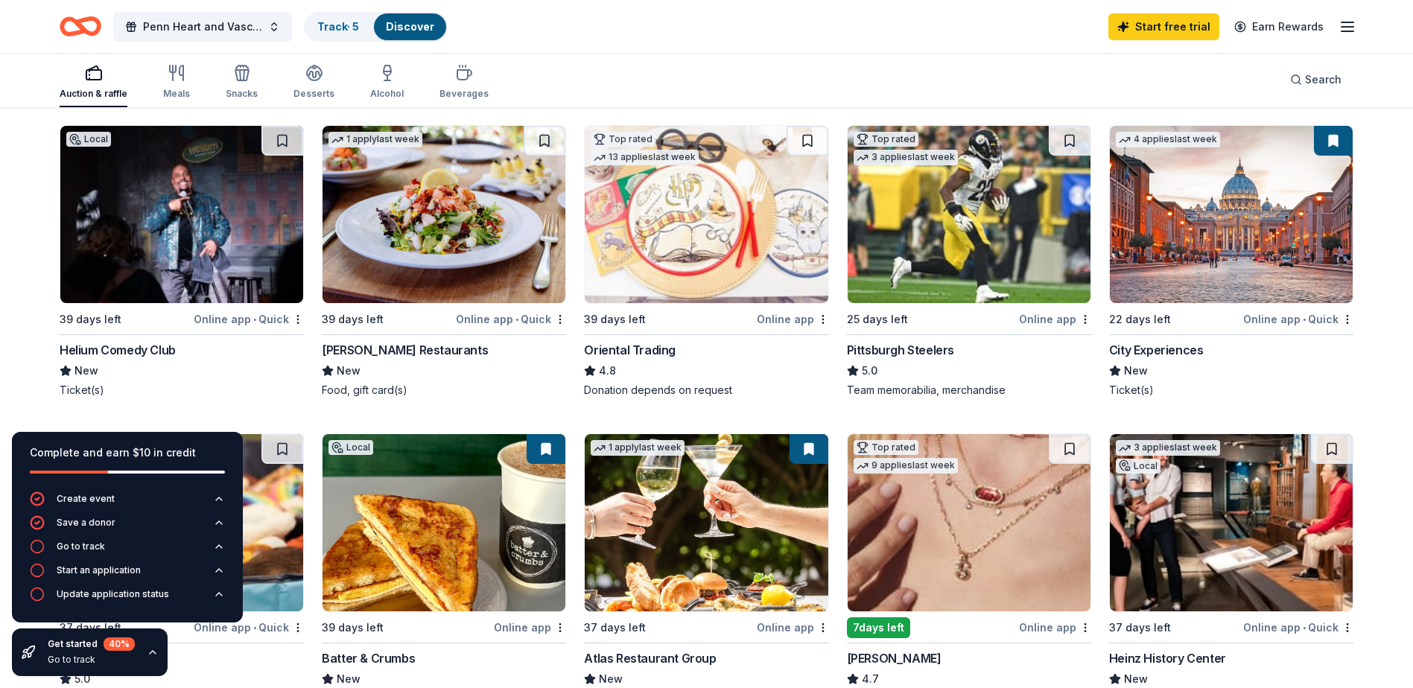
click at [215, 199] on img at bounding box center [181, 214] width 243 height 177
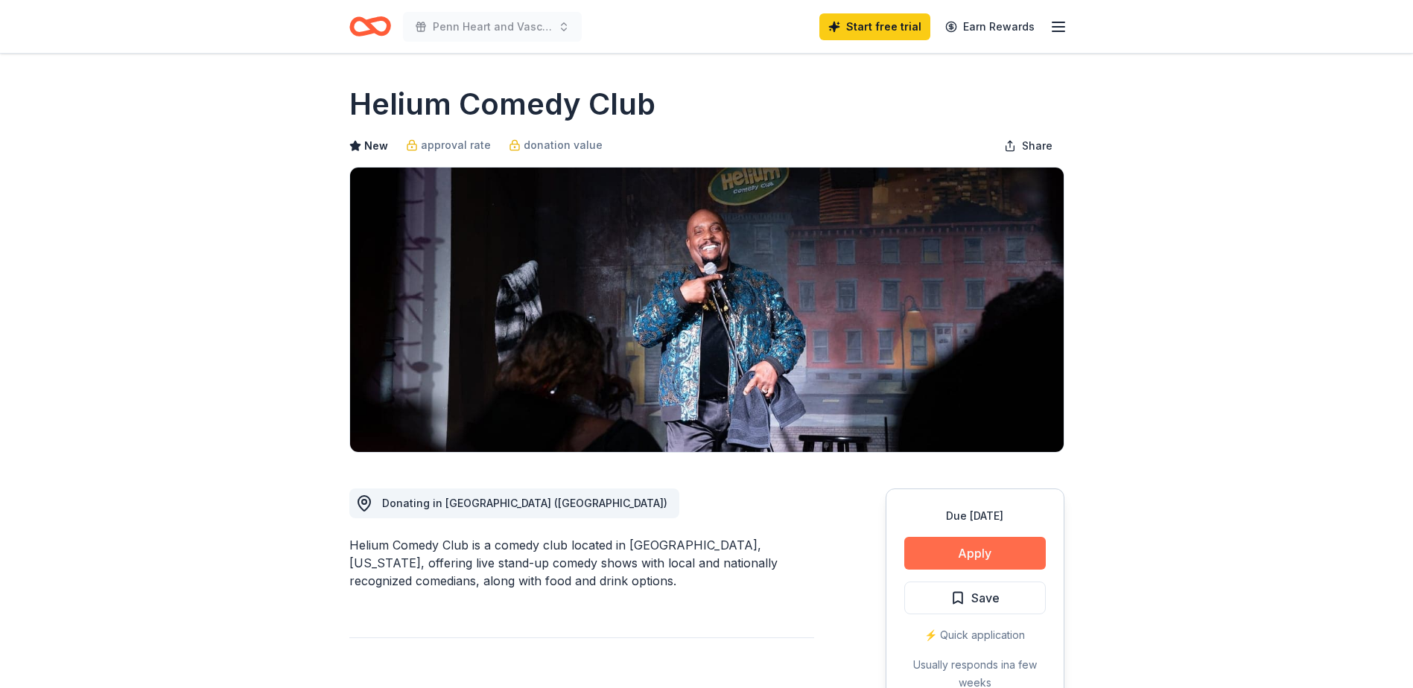
click at [930, 558] on button "Apply" at bounding box center [975, 553] width 142 height 33
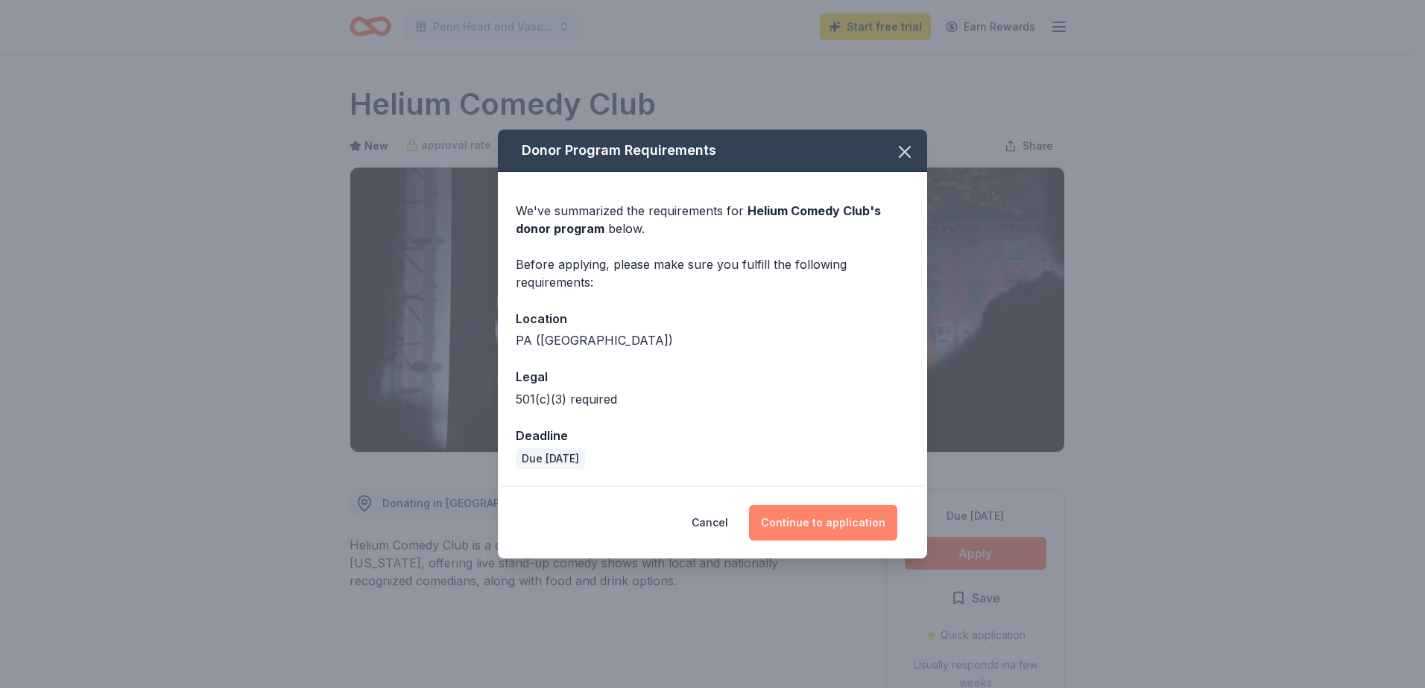
click at [832, 530] on button "Continue to application" at bounding box center [823, 523] width 148 height 36
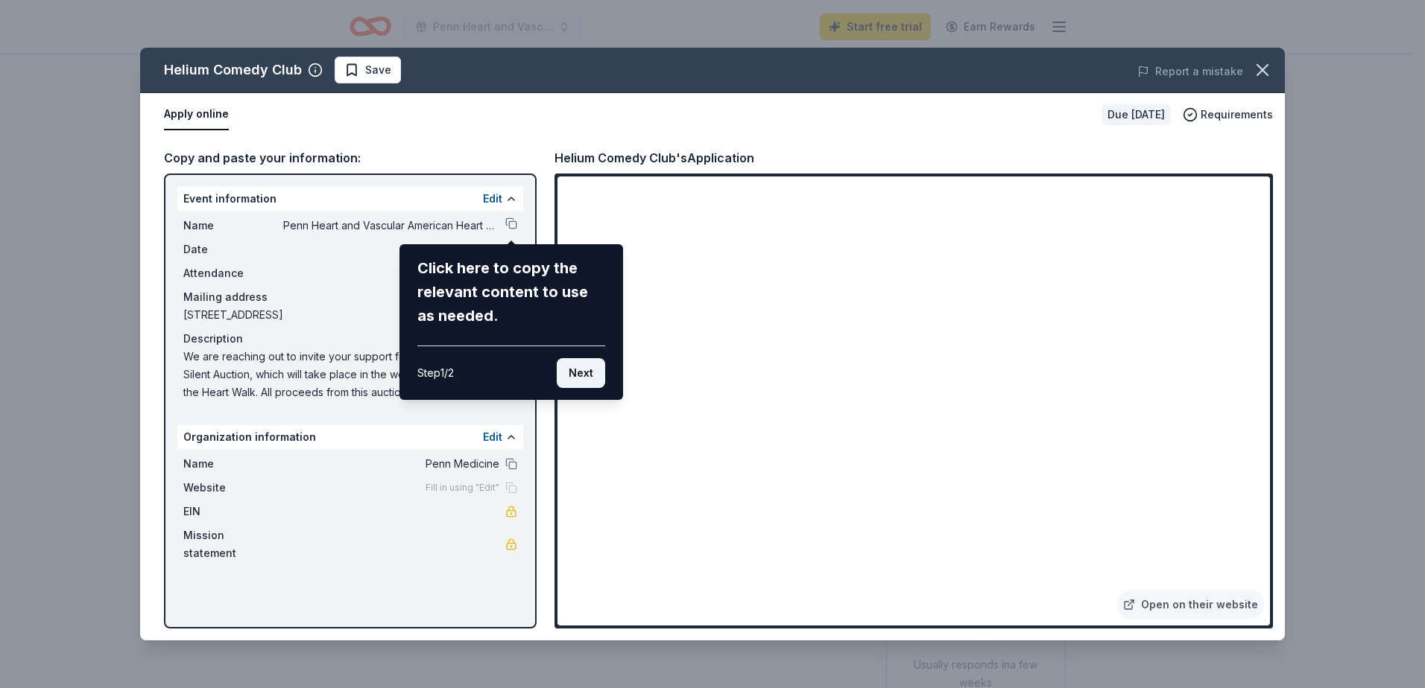
click at [579, 369] on button "Next" at bounding box center [581, 373] width 48 height 30
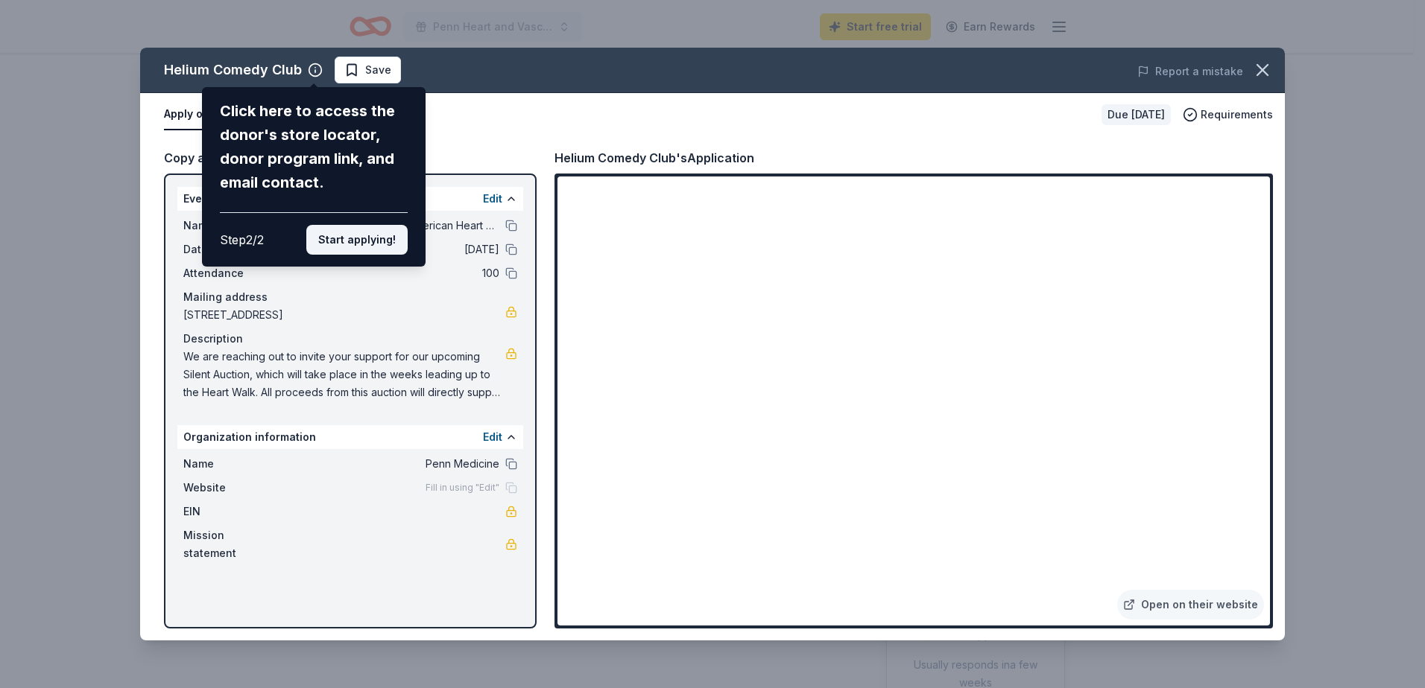
click at [388, 247] on button "Start applying!" at bounding box center [356, 240] width 101 height 30
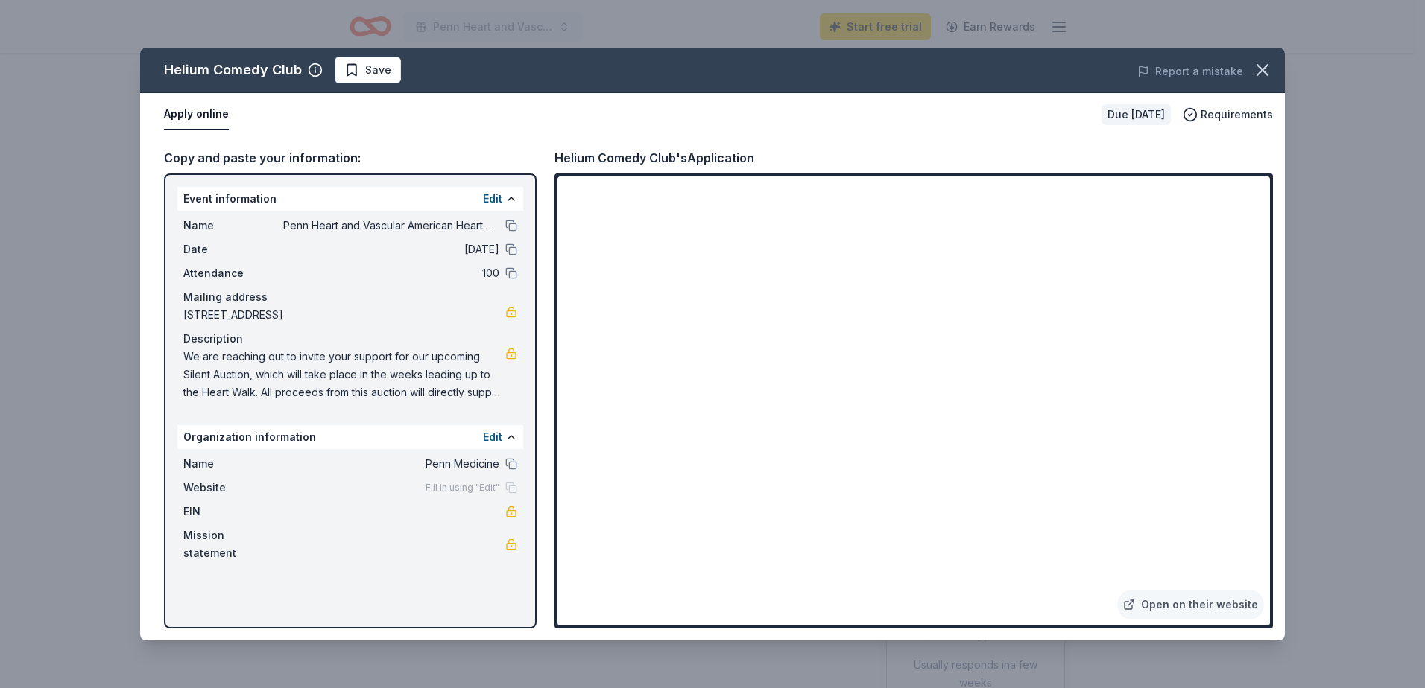
click at [1317, 280] on div "Helium Comedy Club Save Report a mistake Apply online Due in 39 days Requiremen…" at bounding box center [712, 344] width 1425 height 688
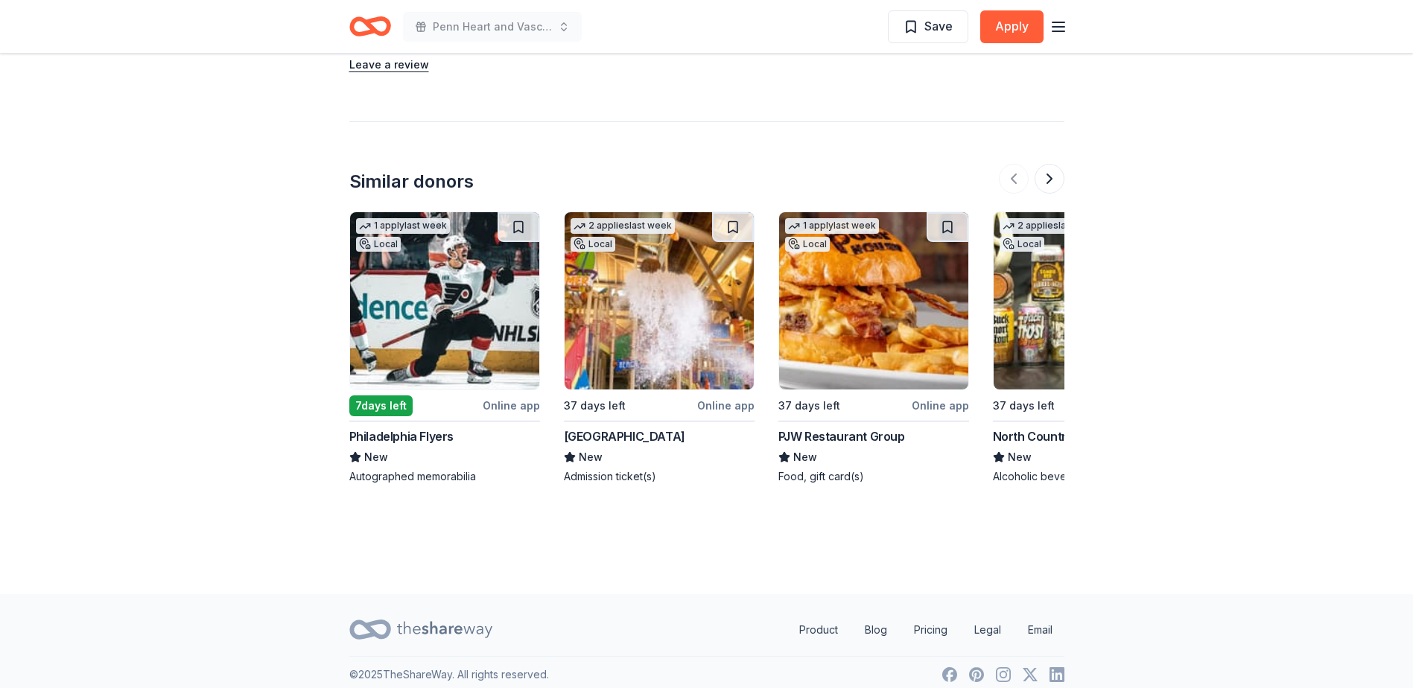
scroll to position [1509, 0]
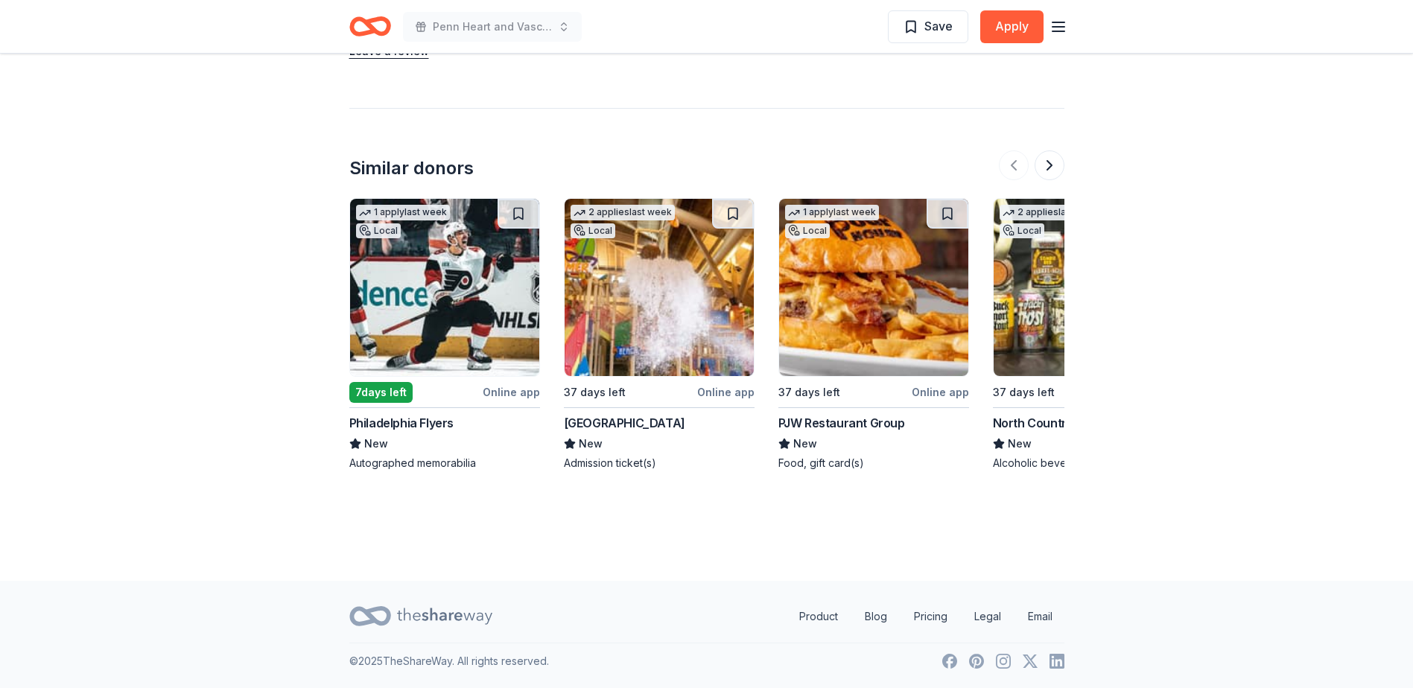
click at [824, 328] on img at bounding box center [873, 287] width 189 height 177
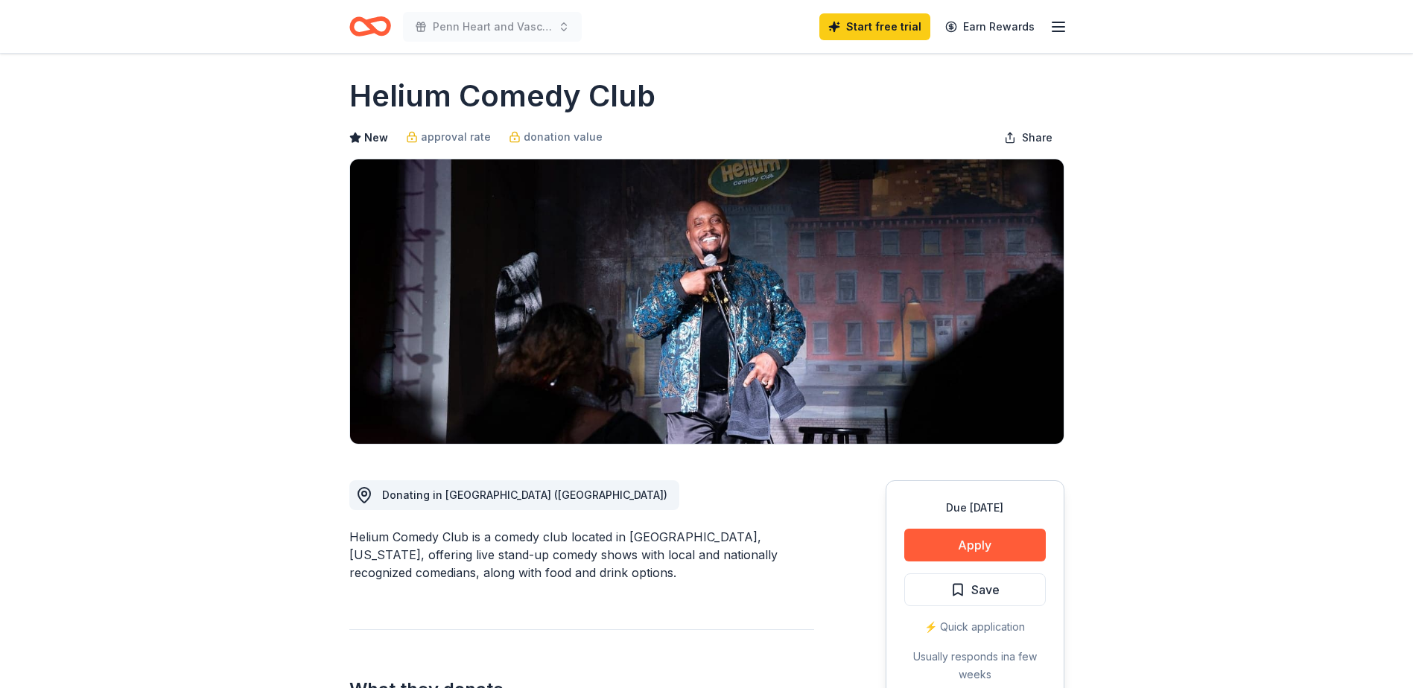
scroll to position [0, 0]
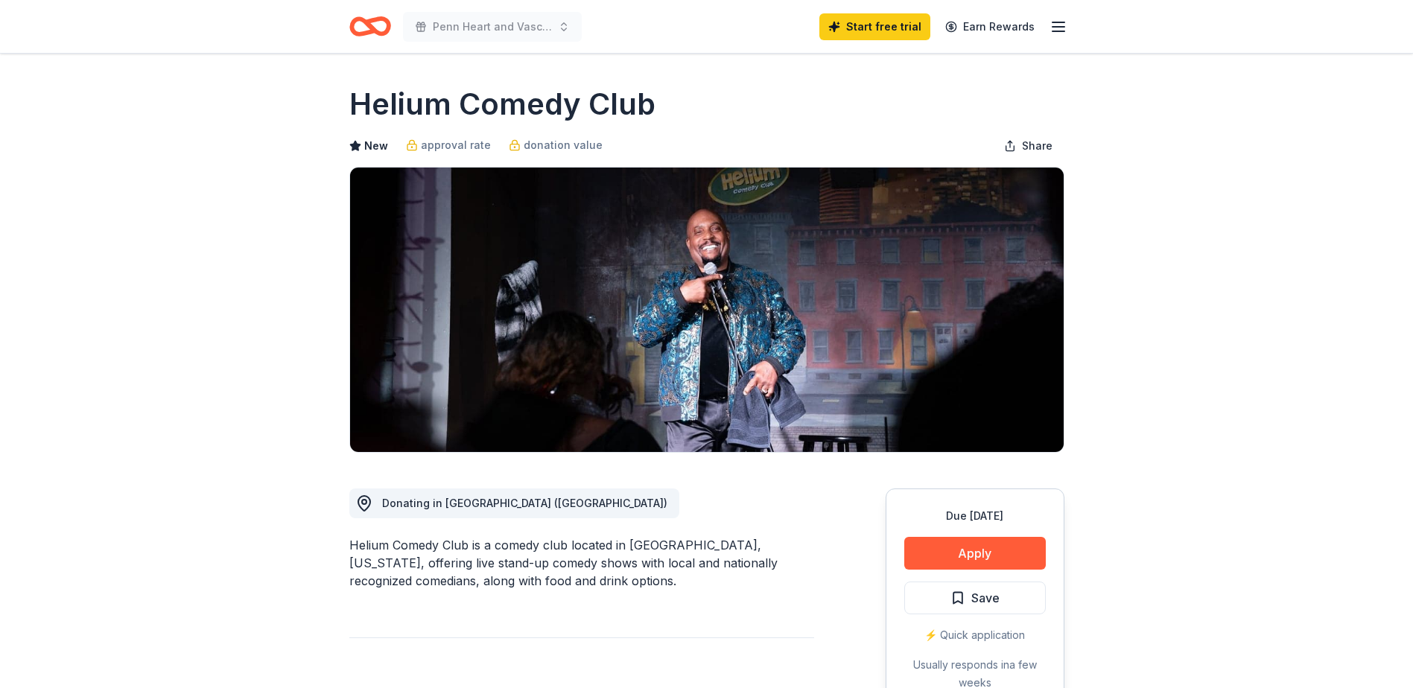
click at [1063, 27] on line "button" at bounding box center [1059, 27] width 12 height 0
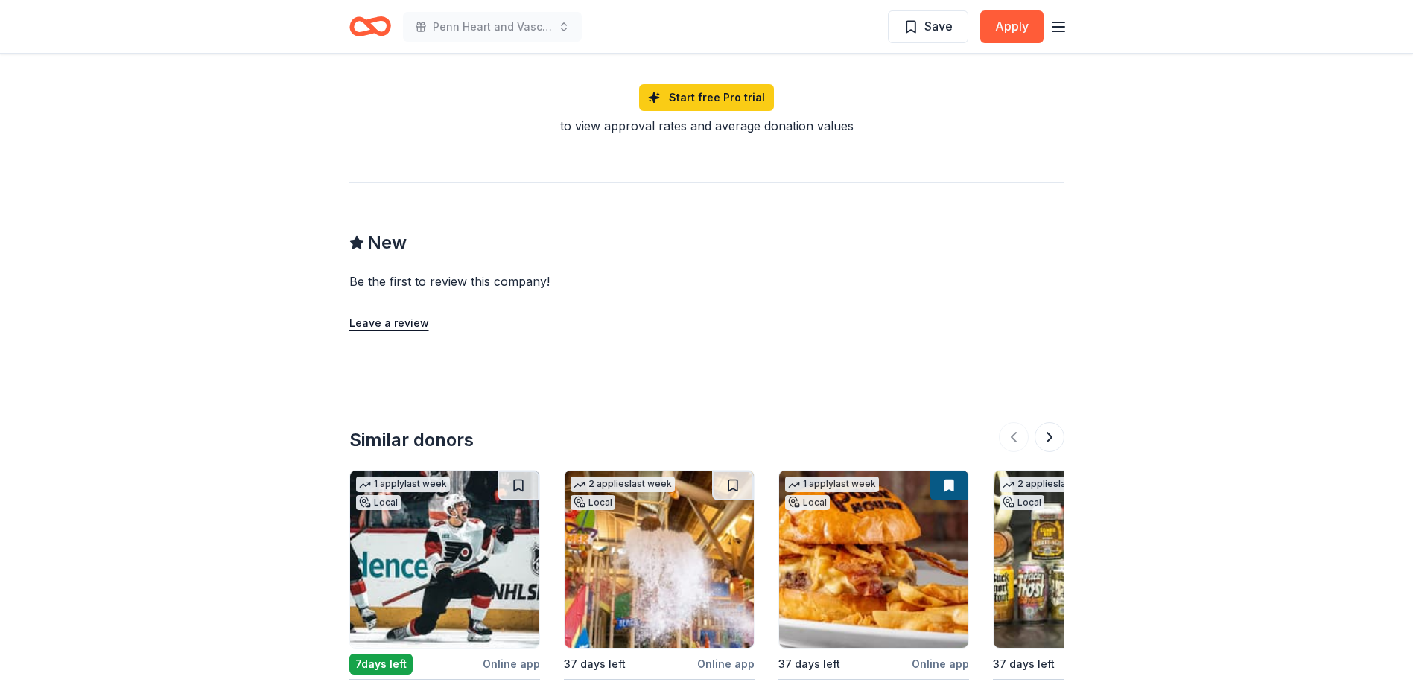
scroll to position [1416, 0]
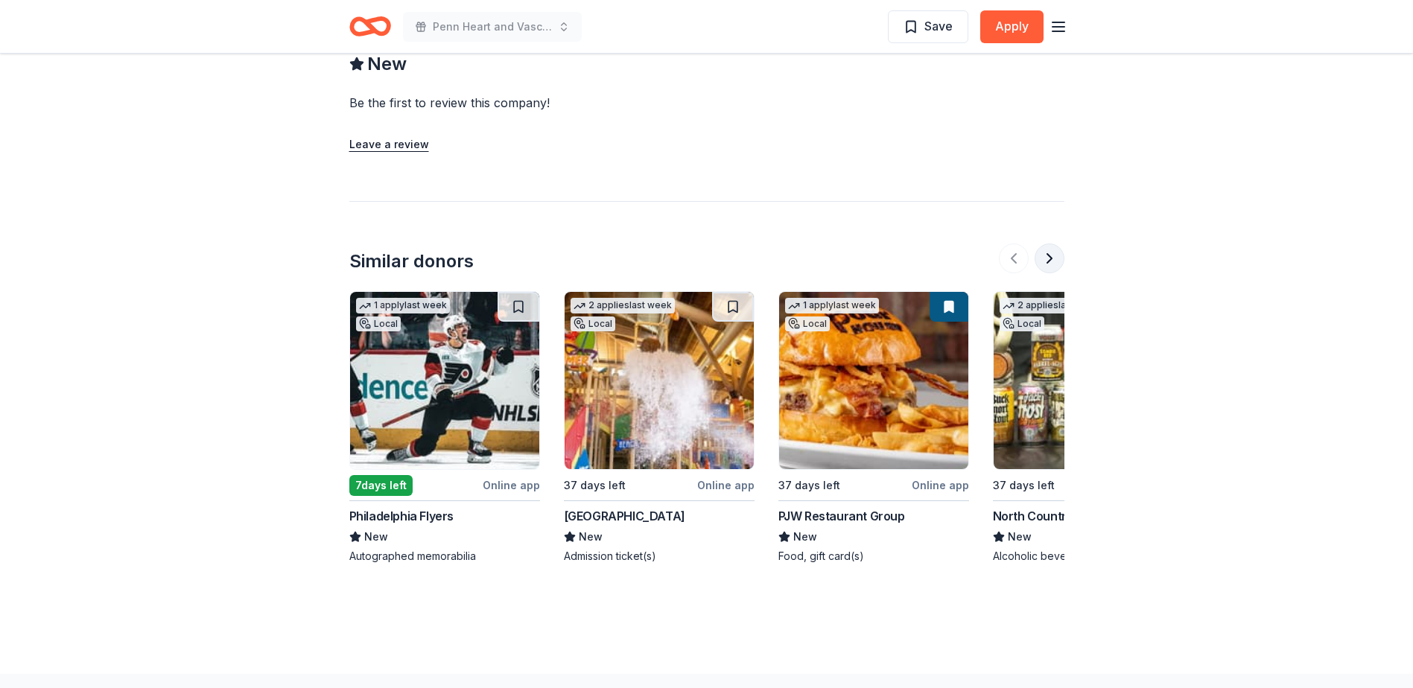
click at [1048, 264] on button at bounding box center [1050, 259] width 30 height 30
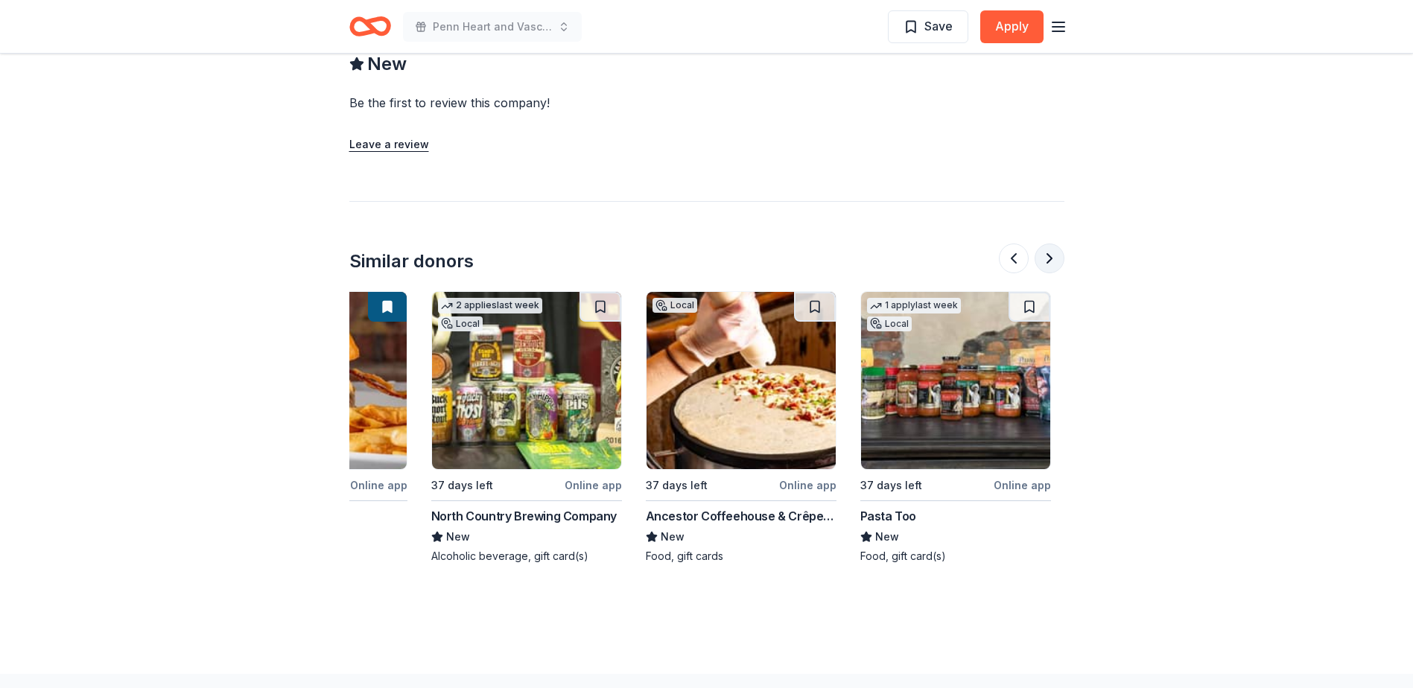
scroll to position [0, 644]
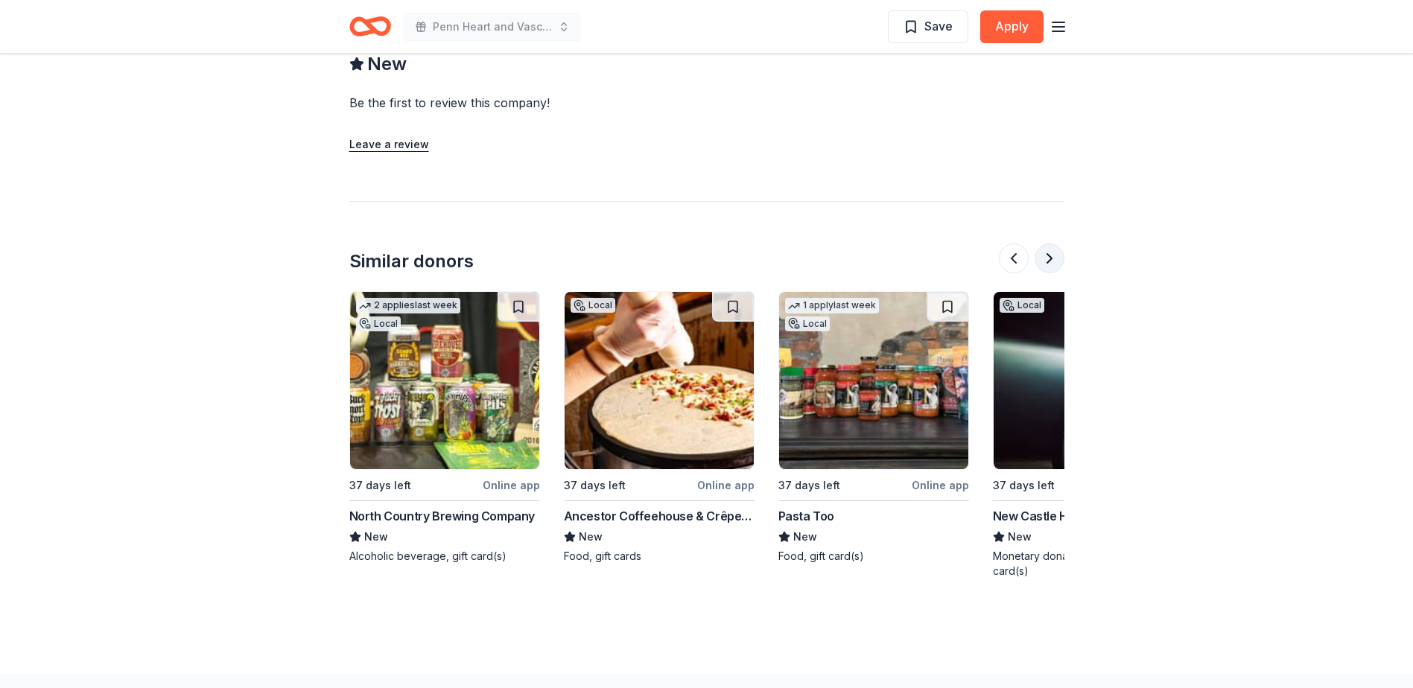
click at [1048, 264] on button at bounding box center [1050, 259] width 30 height 30
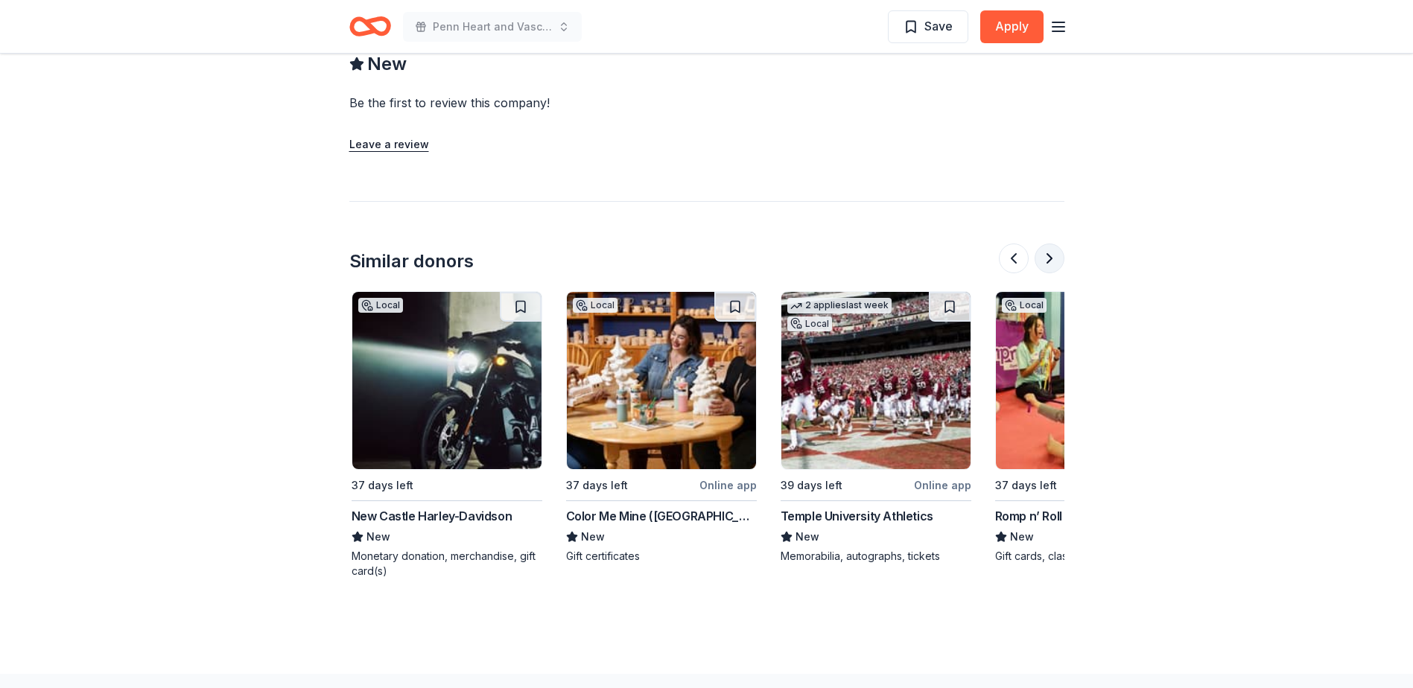
scroll to position [0, 1287]
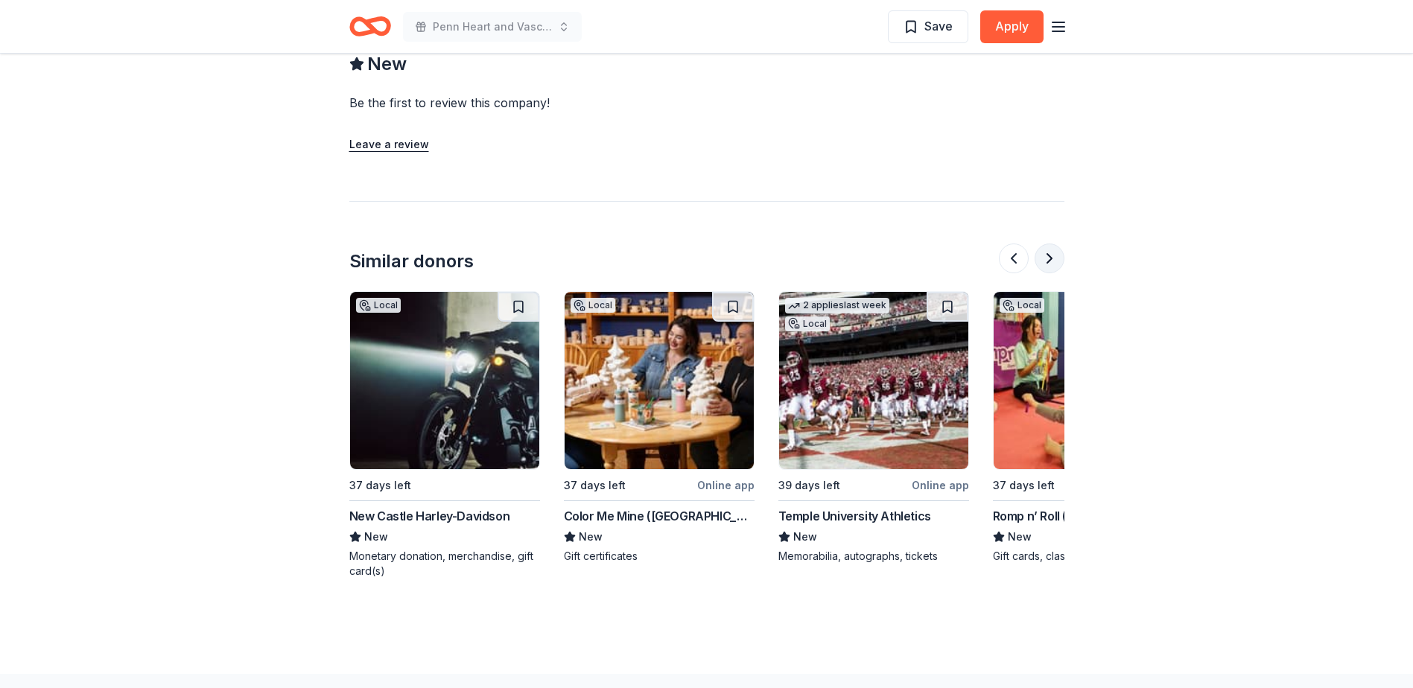
click at [1048, 264] on button at bounding box center [1050, 259] width 30 height 30
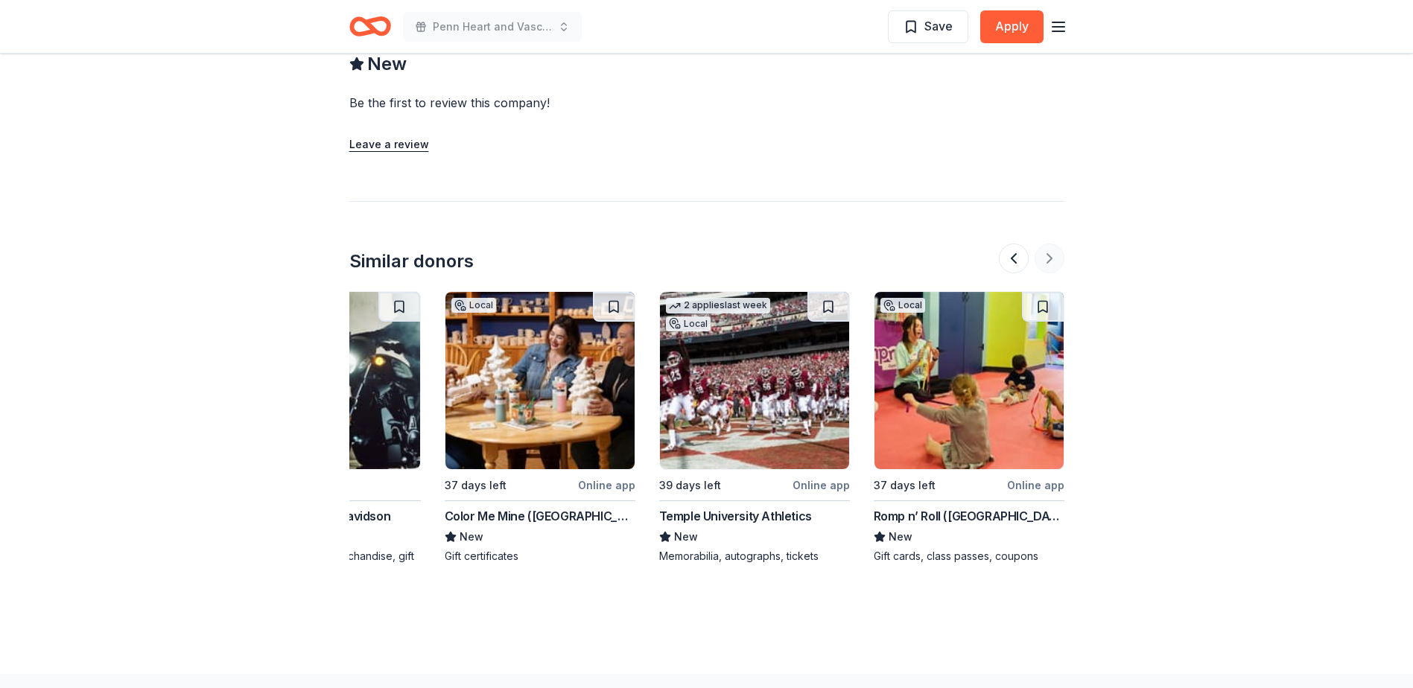
click at [1048, 264] on div at bounding box center [1032, 259] width 66 height 30
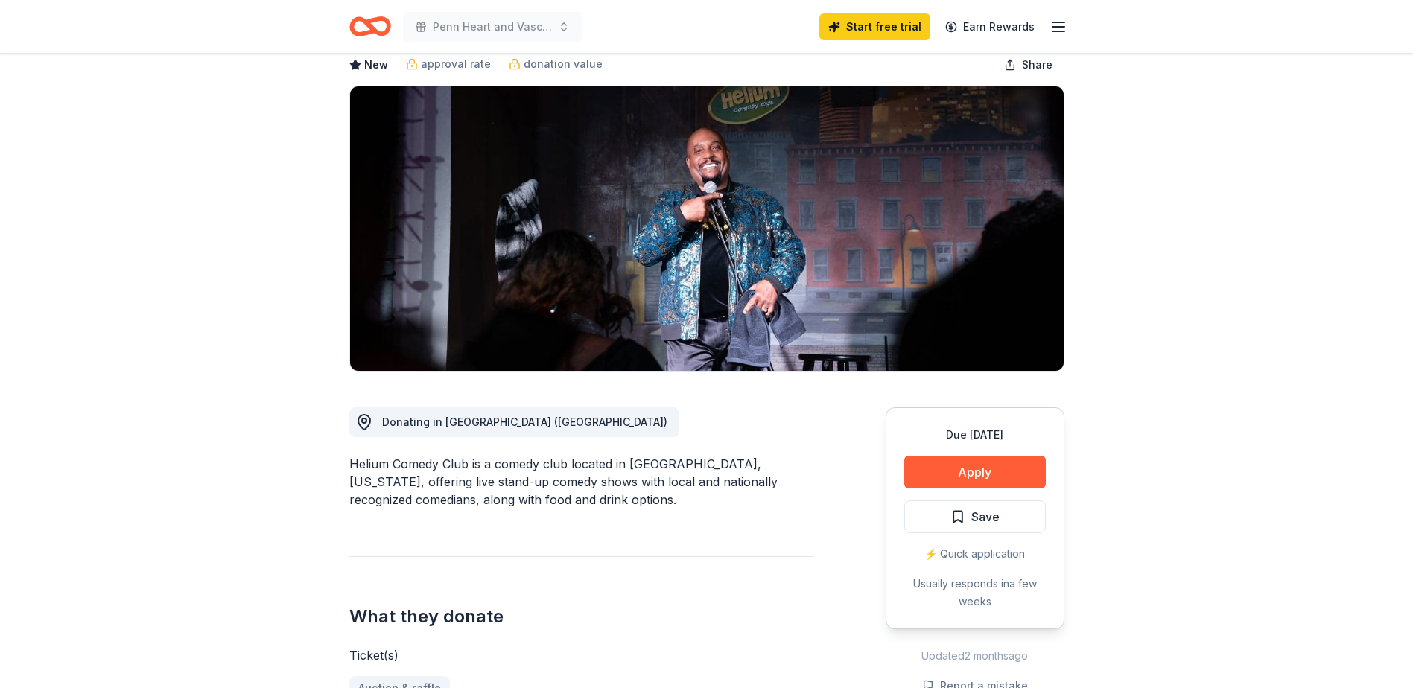
scroll to position [0, 0]
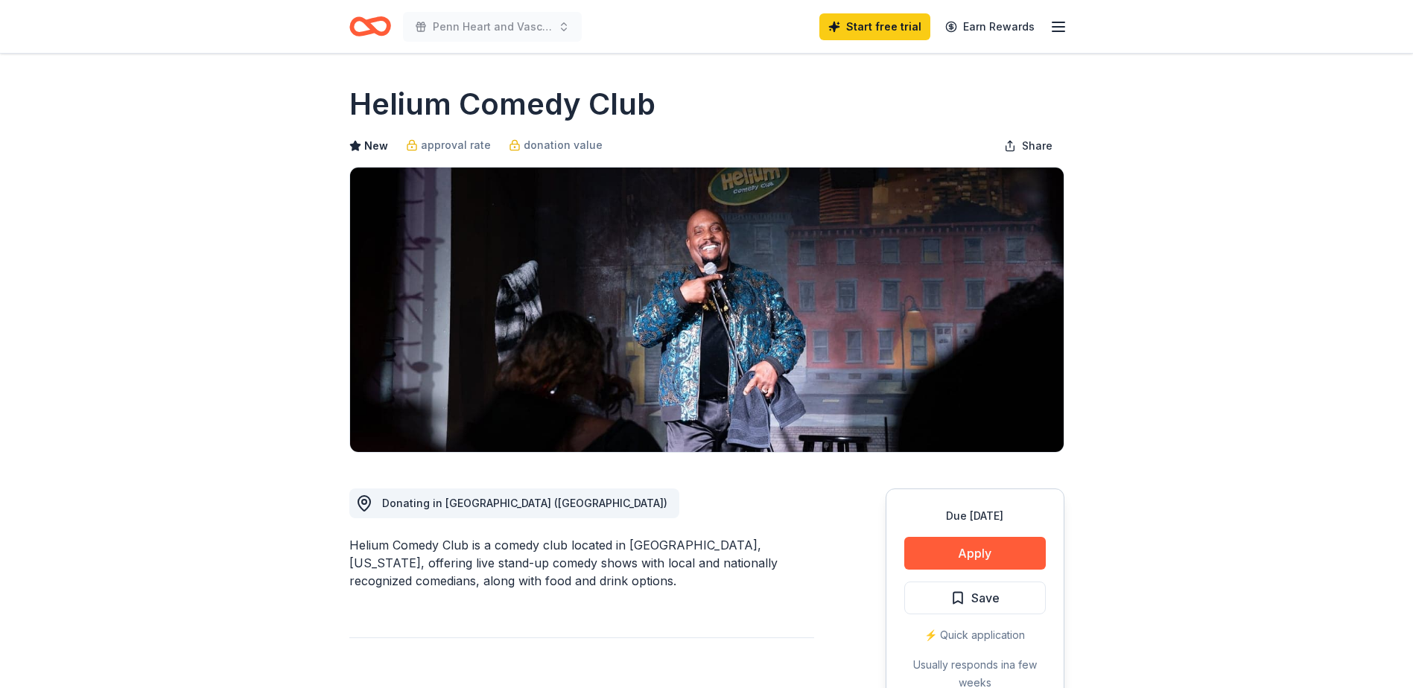
click at [361, 28] on icon "Home" at bounding box center [370, 26] width 42 height 35
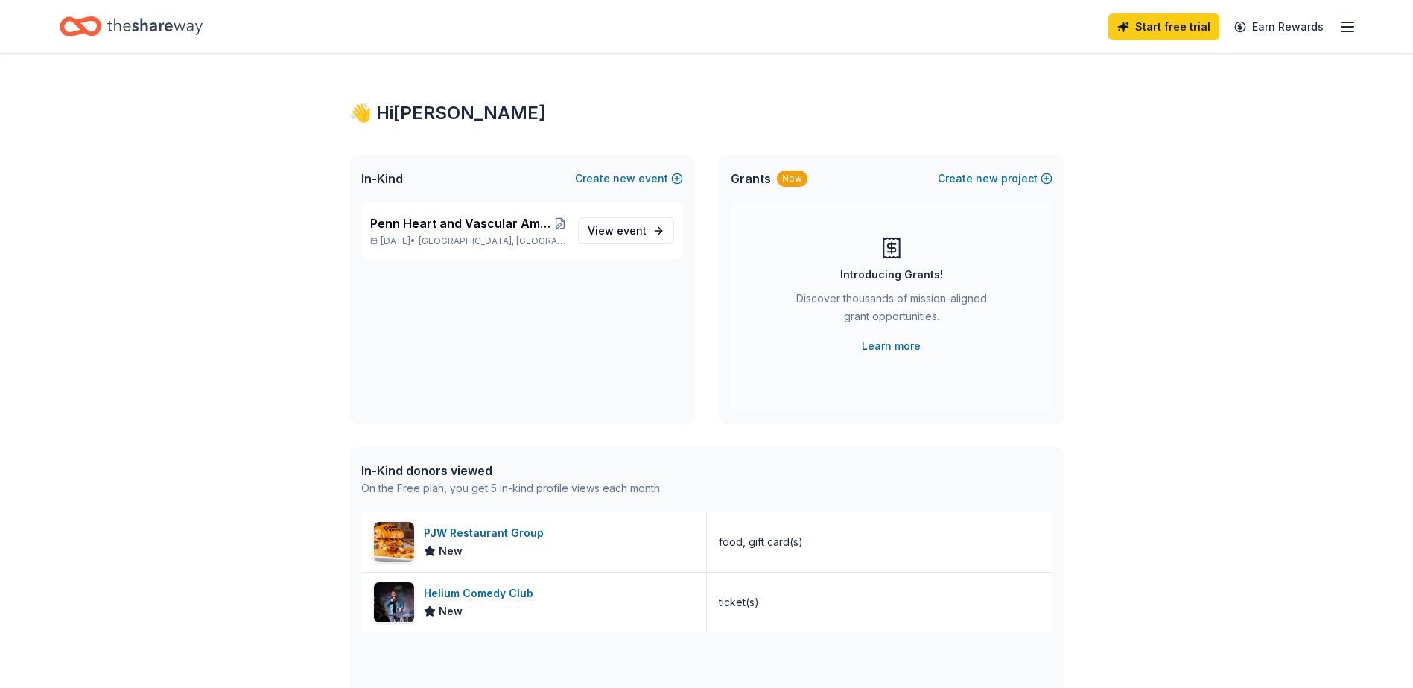
click at [1051, 28] on div "Start free trial Earn Rewards" at bounding box center [707, 26] width 1294 height 35
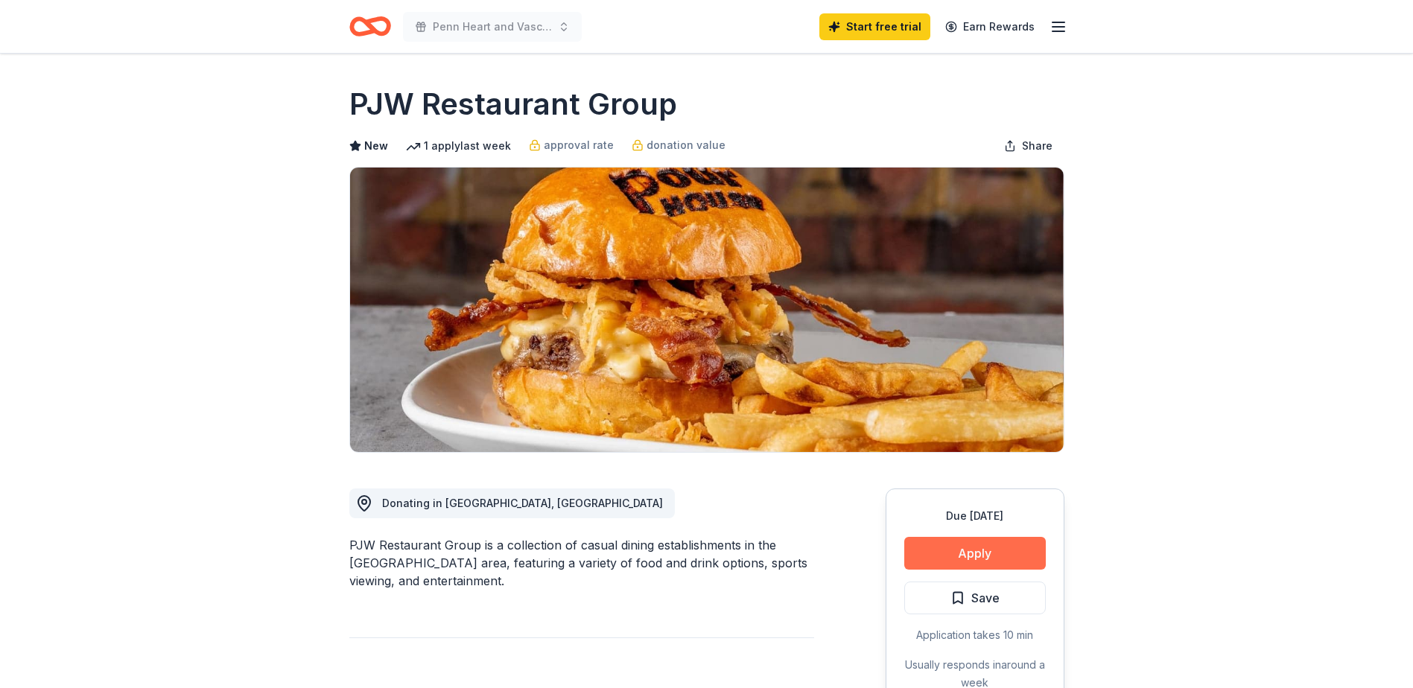
click at [952, 556] on button "Apply" at bounding box center [975, 553] width 142 height 33
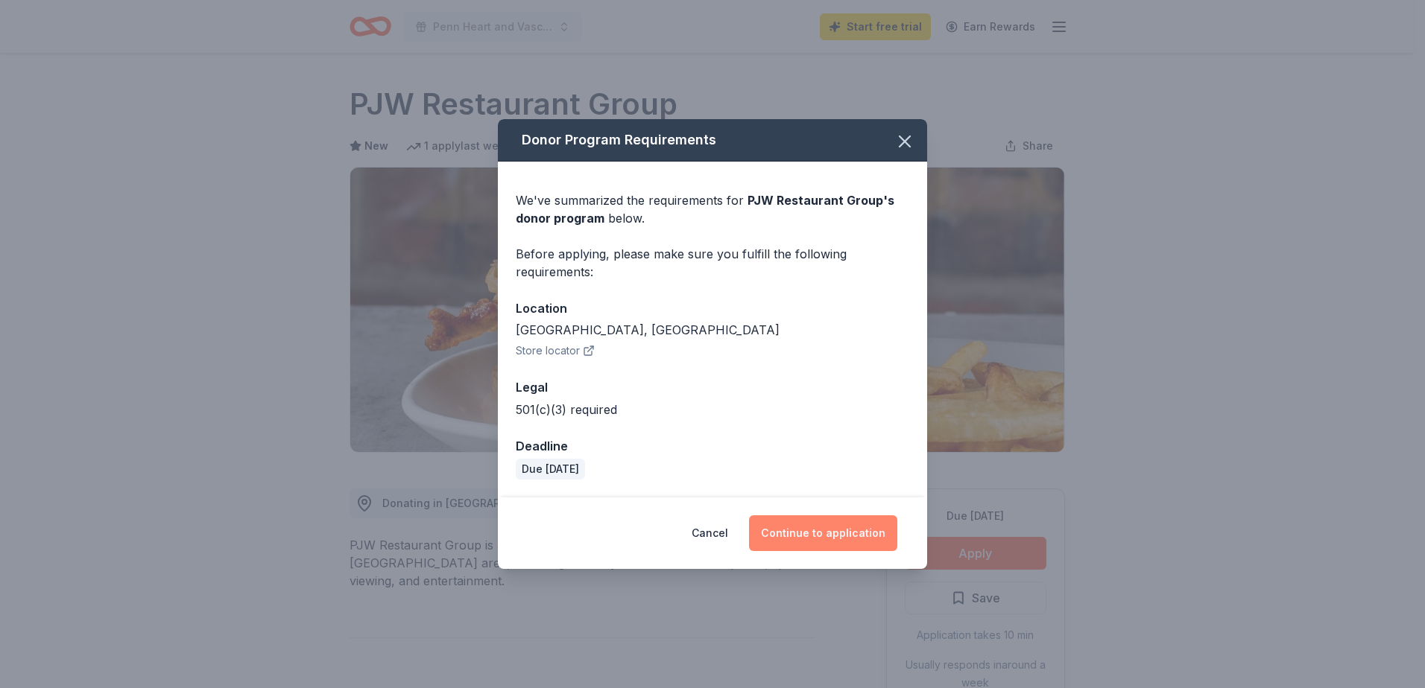
click at [847, 531] on button "Continue to application" at bounding box center [823, 534] width 148 height 36
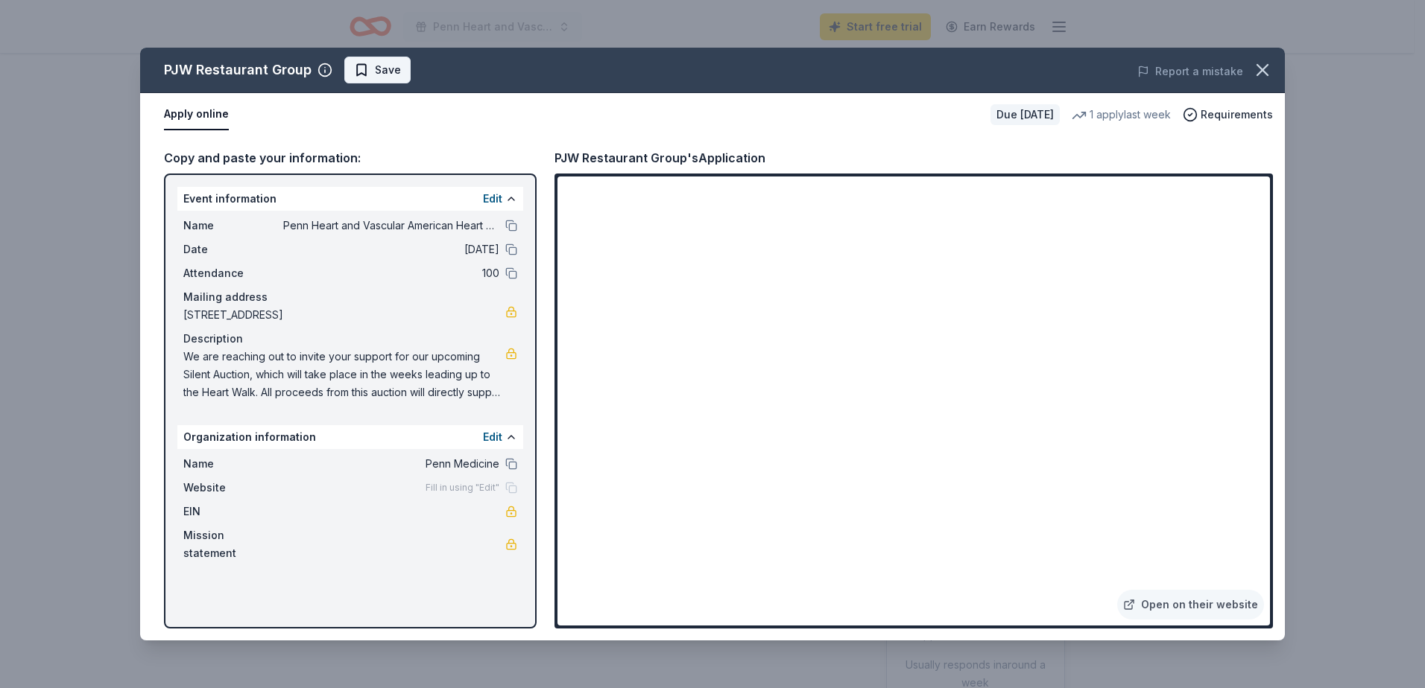
click at [382, 77] on span "Save" at bounding box center [388, 70] width 26 height 18
click at [1259, 69] on icon "button" at bounding box center [1262, 70] width 21 height 21
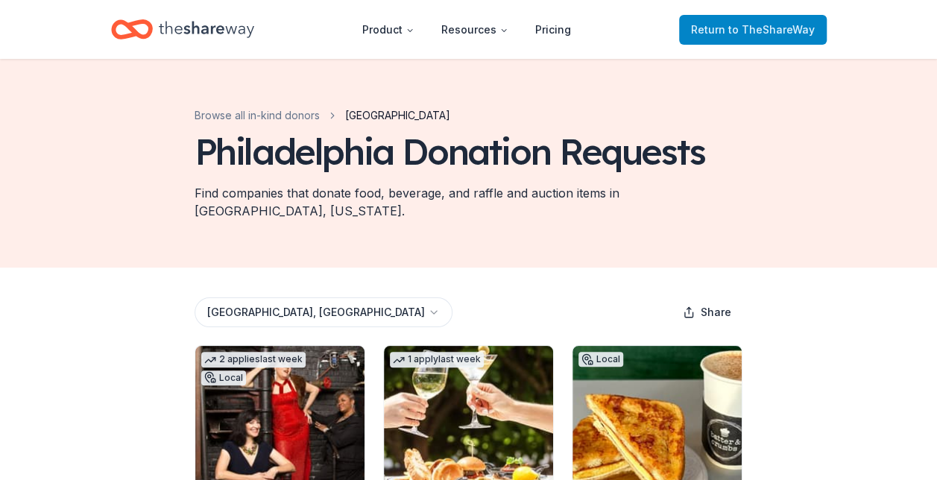
click at [733, 26] on span "to TheShareWay" at bounding box center [771, 29] width 86 height 13
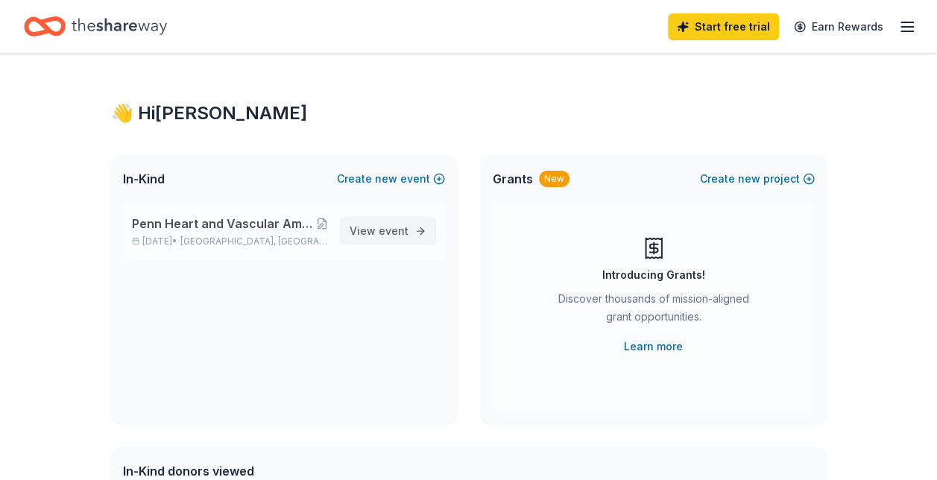
click at [401, 237] on span "View event" at bounding box center [378, 231] width 59 height 18
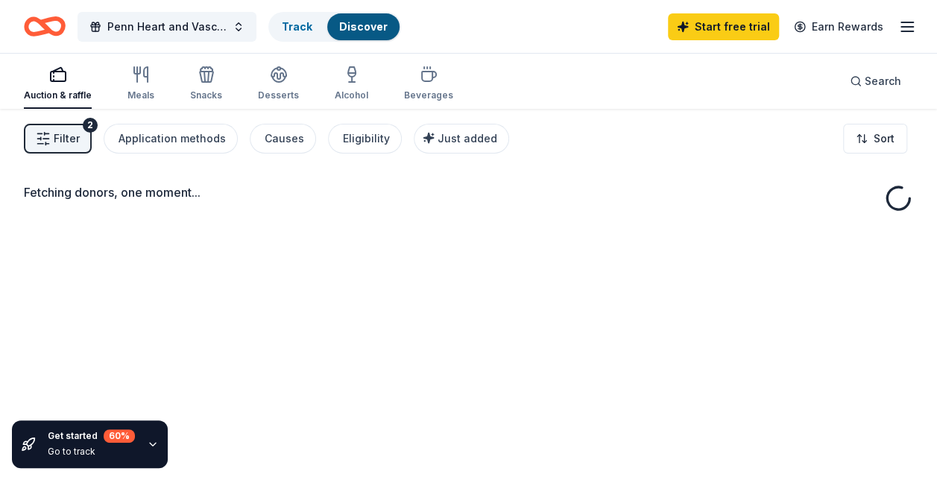
click at [228, 228] on div "Fetching donors, one moment..." at bounding box center [468, 349] width 937 height 480
click at [674, 197] on div "Fetching donors, one moment..." at bounding box center [468, 192] width 889 height 18
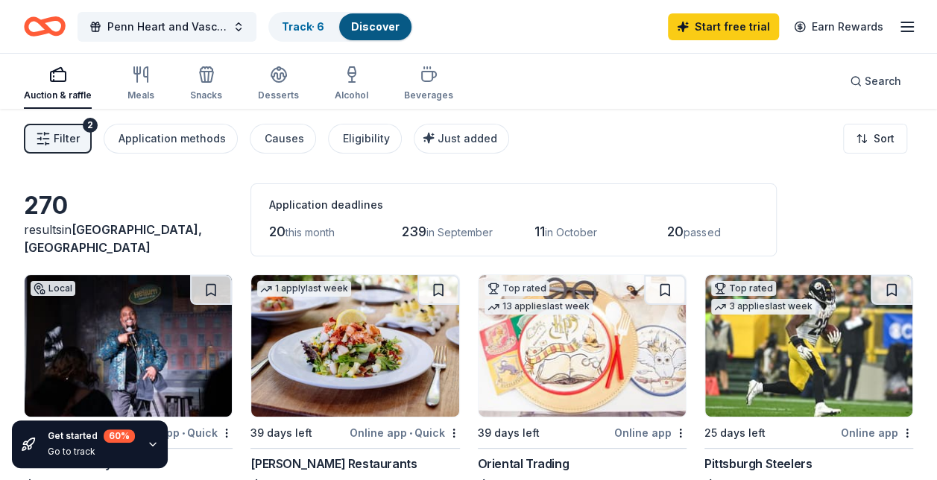
scroll to position [2, 0]
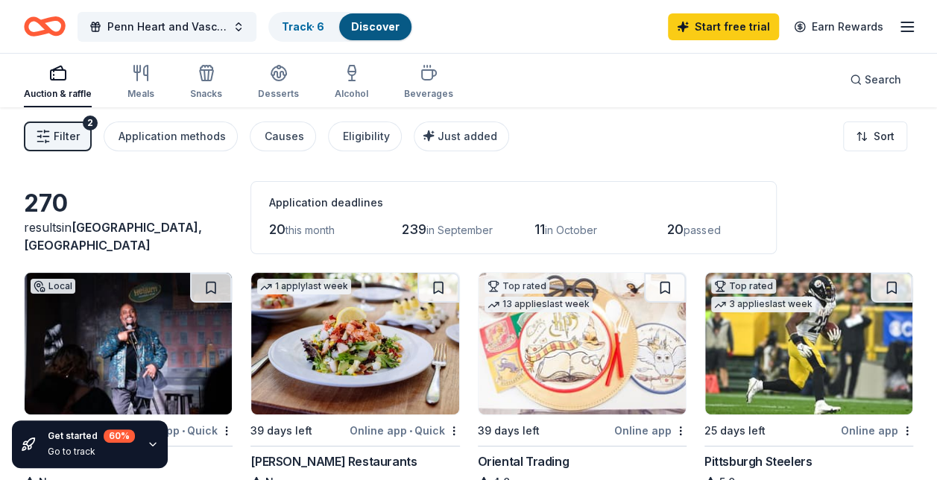
drag, startPoint x: 938, startPoint y: 89, endPoint x: 621, endPoint y: 123, distance: 318.4
click at [621, 123] on div "Filter 2 Application methods Causes Eligibility Just added Sort" at bounding box center [468, 137] width 937 height 60
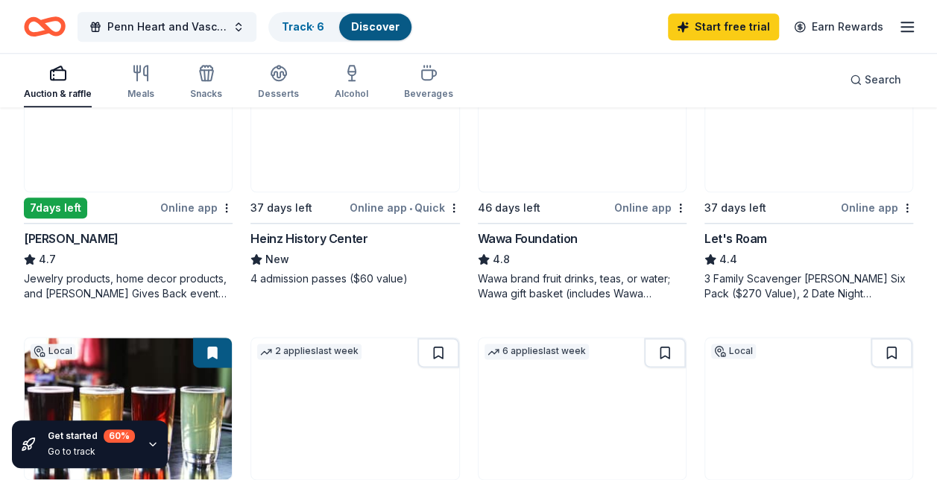
scroll to position [782, 0]
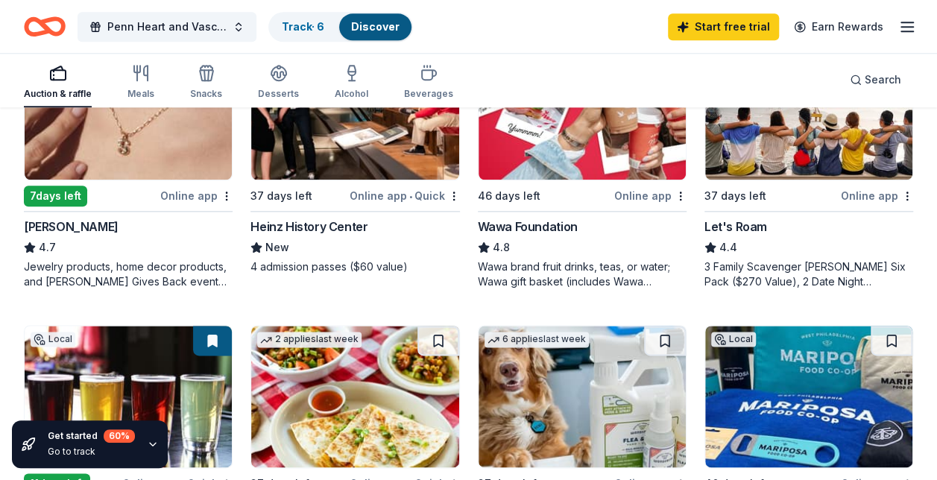
click at [591, 168] on img at bounding box center [581, 109] width 207 height 142
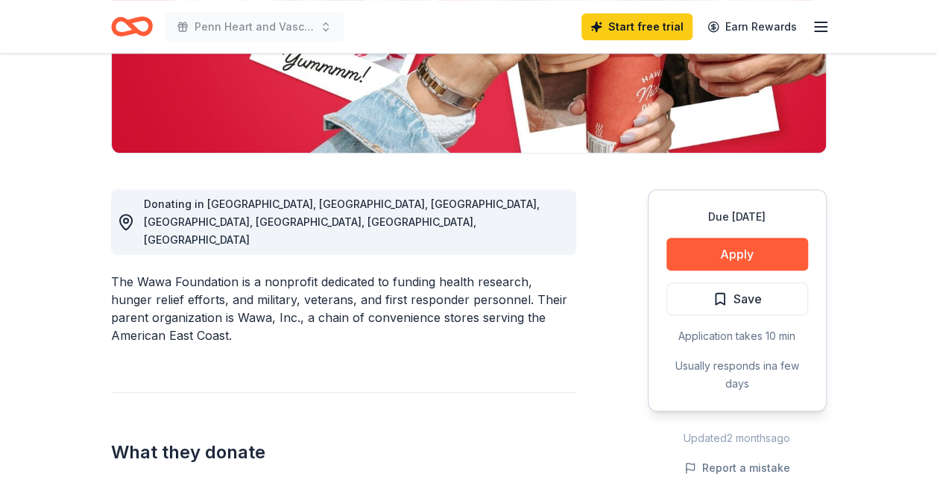
scroll to position [311, 0]
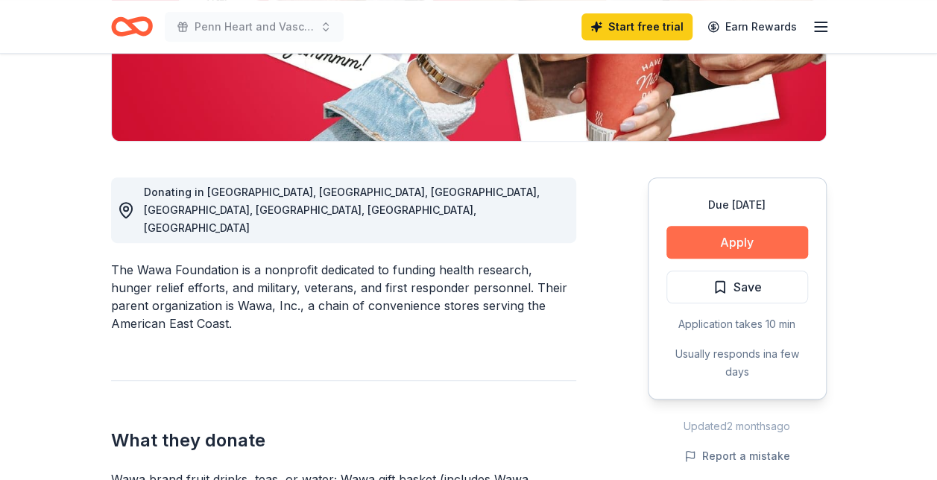
click at [741, 247] on button "Apply" at bounding box center [737, 242] width 142 height 33
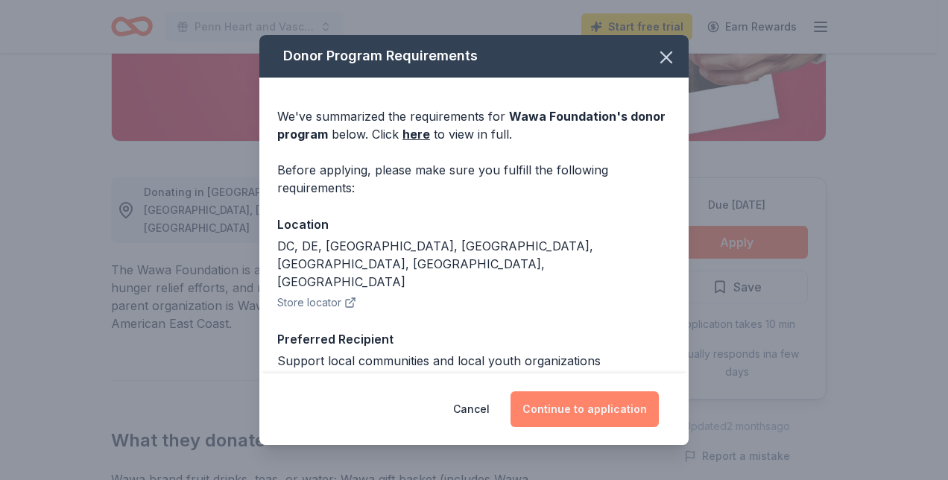
click at [641, 404] on button "Continue to application" at bounding box center [584, 409] width 148 height 36
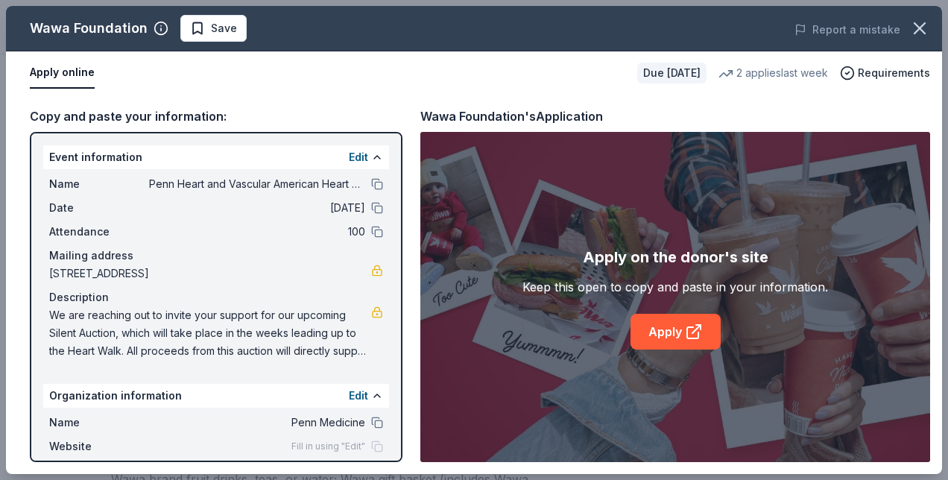
drag, startPoint x: 641, startPoint y: 404, endPoint x: 417, endPoint y: 365, distance: 226.8
click at [417, 365] on div "Copy and paste your information: Event information Edit Name Penn Heart and Vas…" at bounding box center [474, 284] width 936 height 379
click at [675, 329] on link "Apply" at bounding box center [675, 332] width 90 height 36
click at [919, 27] on icon "button" at bounding box center [919, 28] width 10 height 10
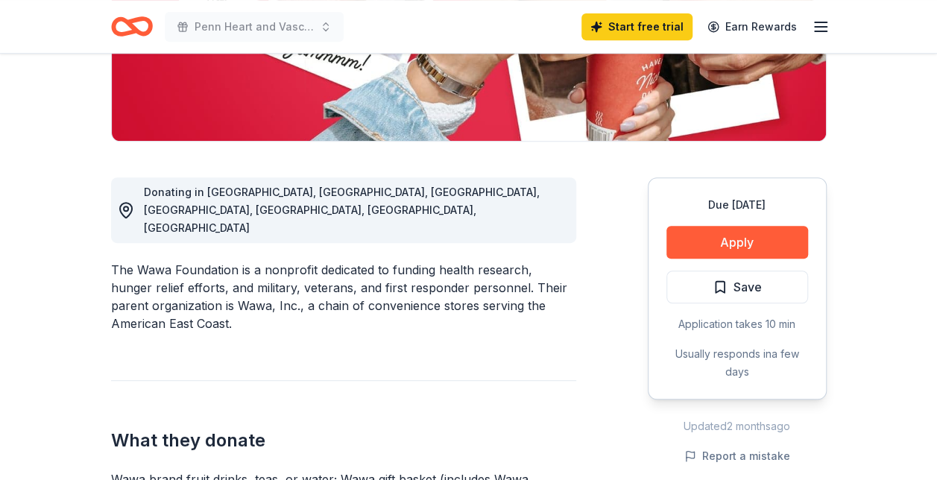
drag, startPoint x: 919, startPoint y: 27, endPoint x: 882, endPoint y: 320, distance: 295.8
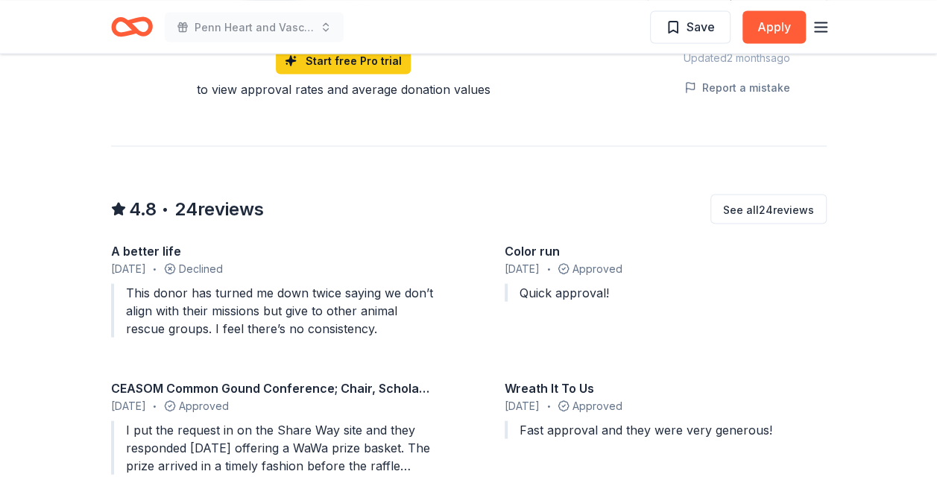
scroll to position [0, 0]
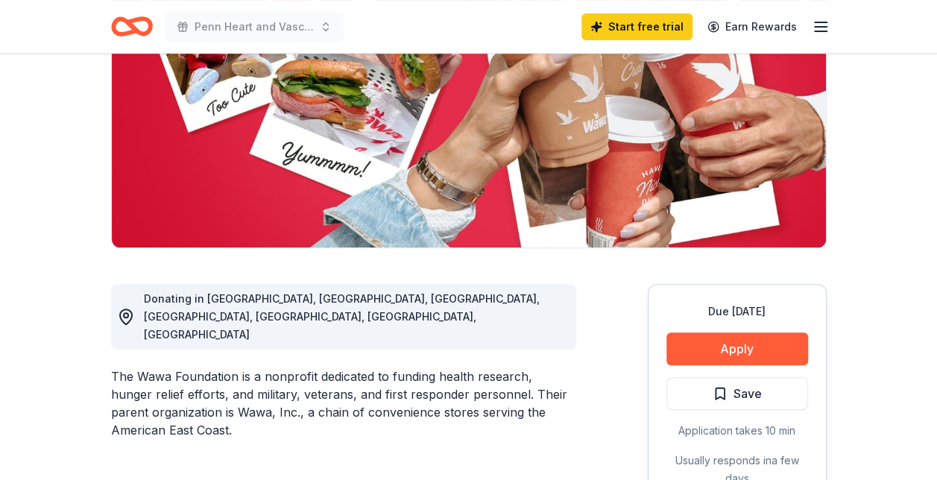
scroll to position [220, 0]
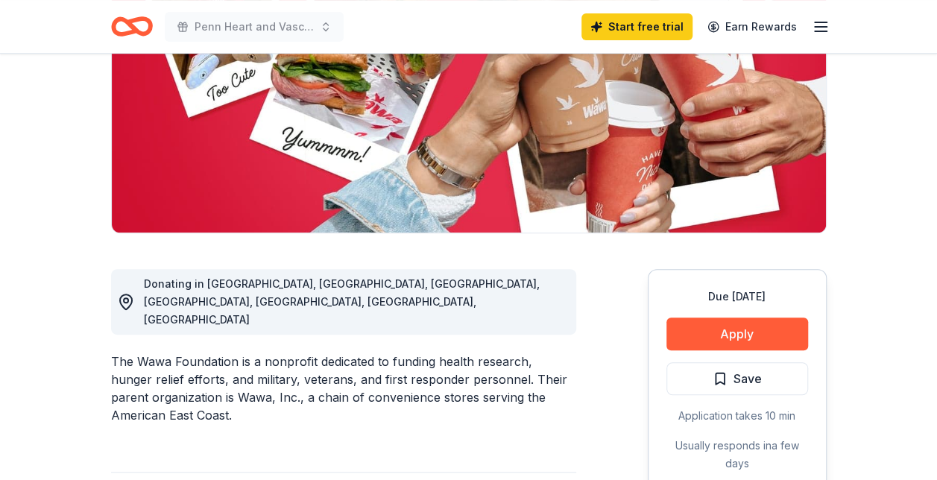
click at [748, 127] on img at bounding box center [469, 90] width 714 height 285
